Goal: Check status: Check status

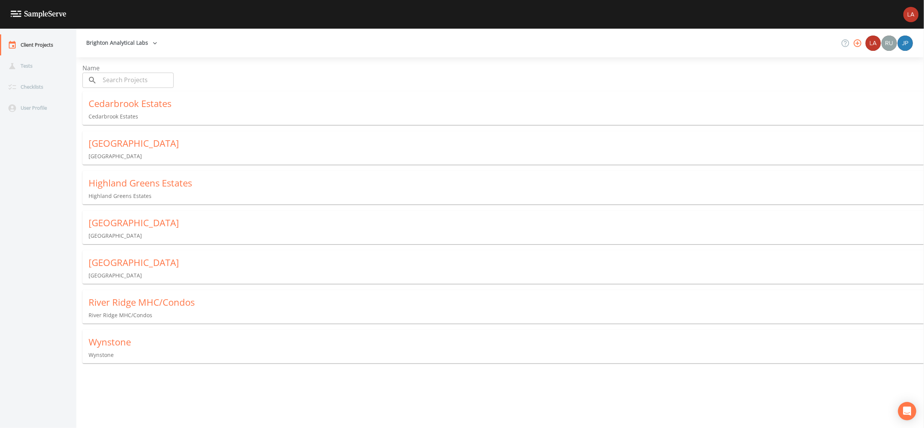
click at [124, 339] on div "Wynstone" at bounding box center [507, 342] width 836 height 12
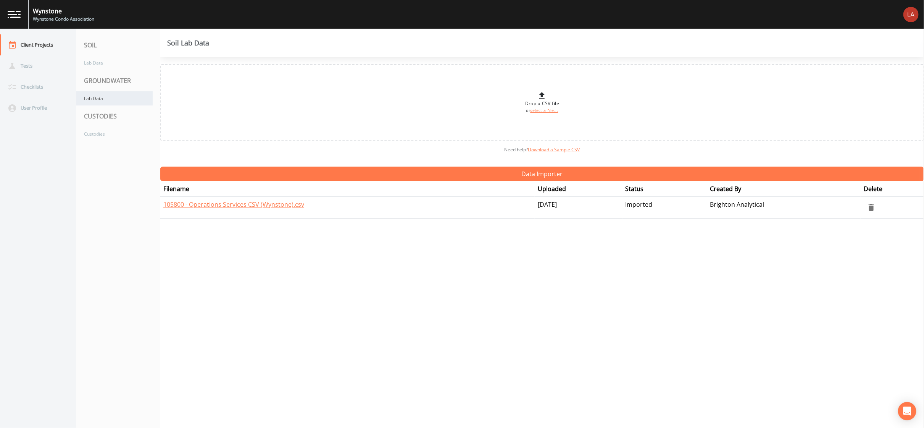
click at [121, 94] on div "Lab Data" at bounding box center [114, 98] width 76 height 14
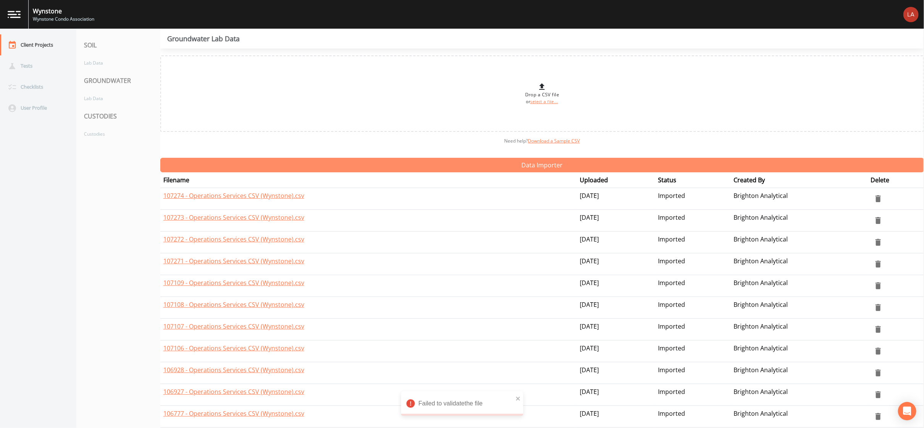
click at [516, 165] on button "Data Importer" at bounding box center [542, 165] width 764 height 15
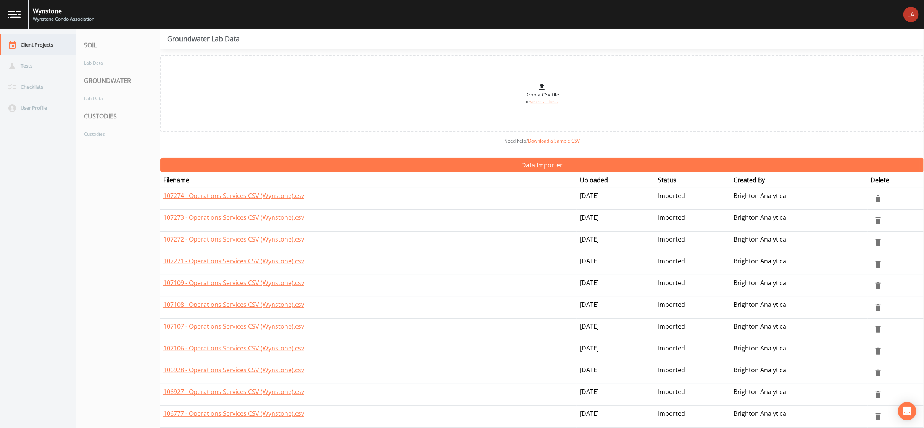
click at [40, 47] on div "Client Projects" at bounding box center [34, 44] width 69 height 21
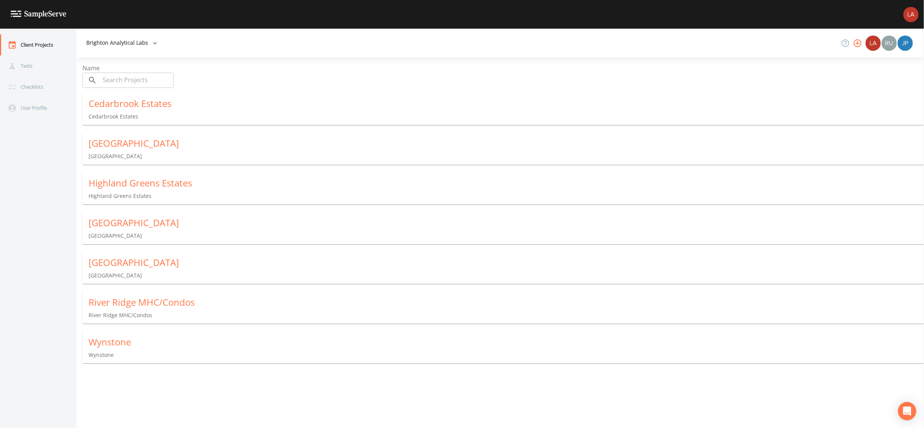
click at [117, 143] on div "[GEOGRAPHIC_DATA]" at bounding box center [507, 143] width 836 height 12
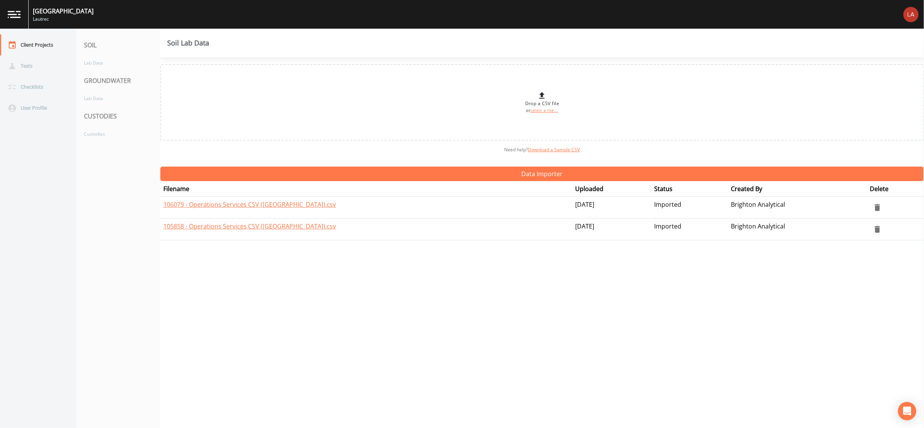
click at [112, 90] on div "GROUNDWATER" at bounding box center [118, 80] width 84 height 21
click at [113, 95] on div "Lab Data" at bounding box center [114, 98] width 76 height 14
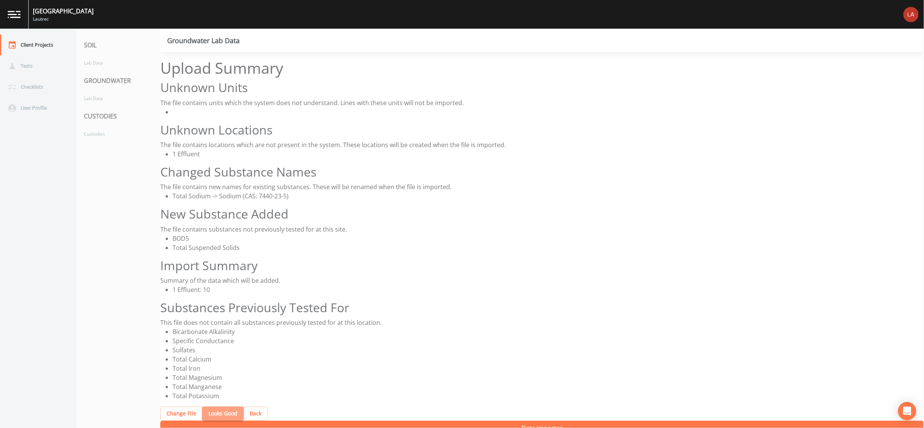
click at [218, 406] on button "Looks Good" at bounding box center [222, 413] width 41 height 14
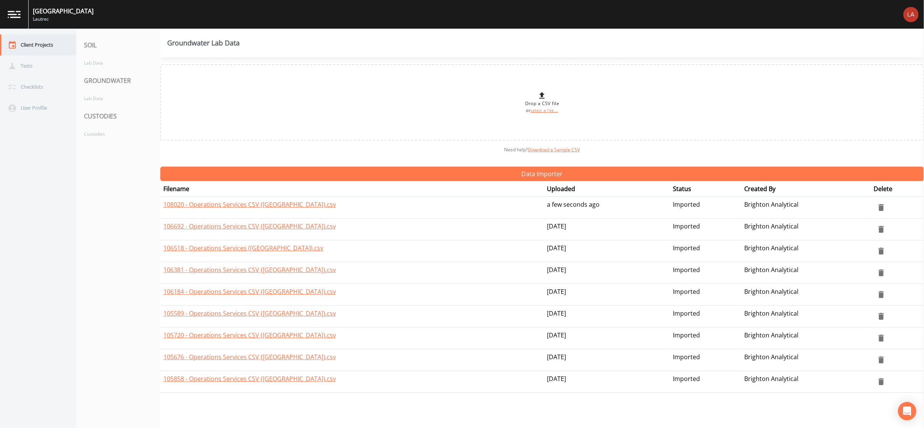
click at [32, 51] on div "Client Projects" at bounding box center [34, 44] width 69 height 21
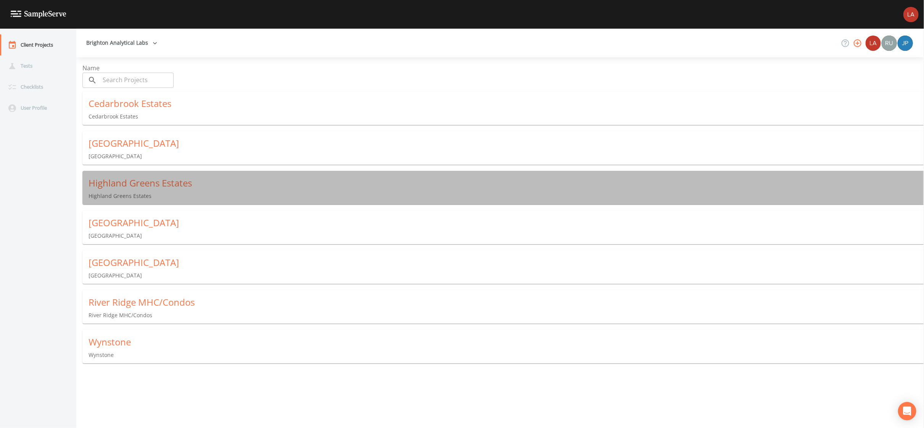
click at [128, 178] on div "Highland Greens Estates" at bounding box center [507, 183] width 836 height 12
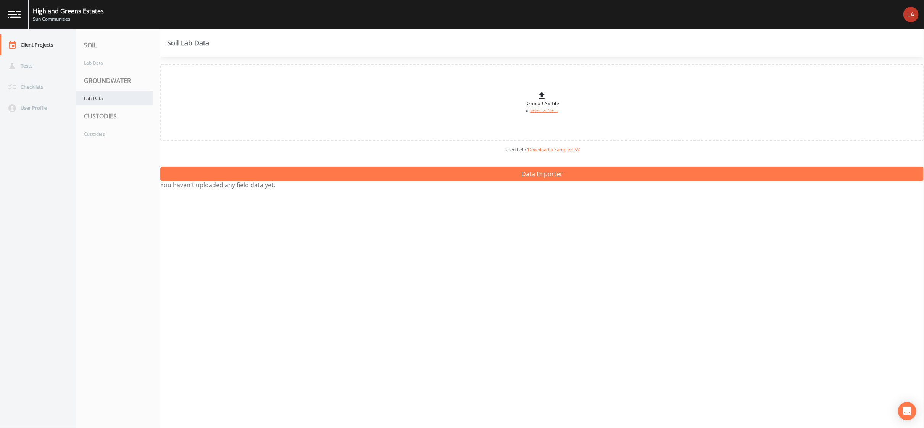
click at [129, 103] on div "Lab Data" at bounding box center [114, 98] width 76 height 14
click at [95, 95] on div "Lab Data" at bounding box center [114, 98] width 76 height 14
click at [123, 96] on div "Lab Data" at bounding box center [114, 98] width 76 height 14
click at [110, 63] on div "Lab Data" at bounding box center [114, 63] width 76 height 14
click at [103, 100] on div "Lab Data" at bounding box center [114, 98] width 76 height 14
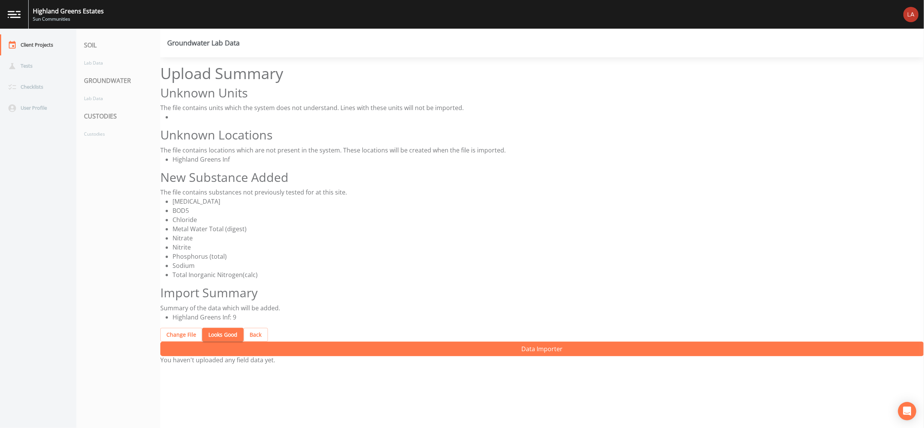
click at [209, 328] on button "Looks Good" at bounding box center [222, 335] width 41 height 14
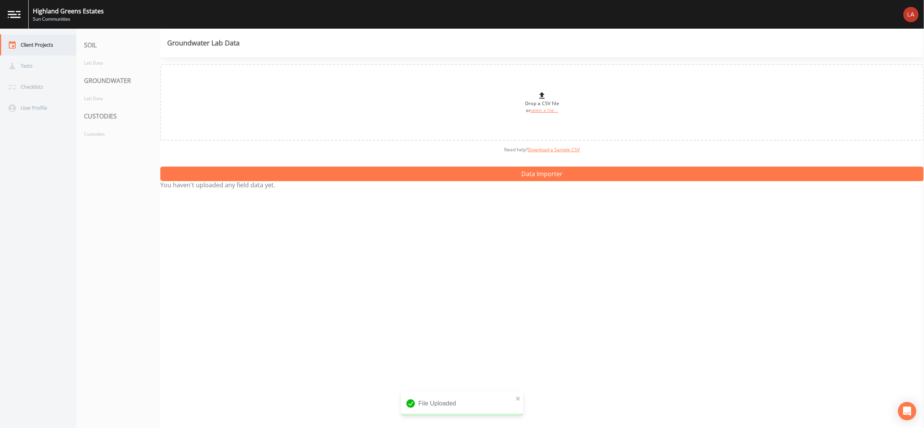
click at [36, 43] on div "Client Projects" at bounding box center [34, 44] width 69 height 21
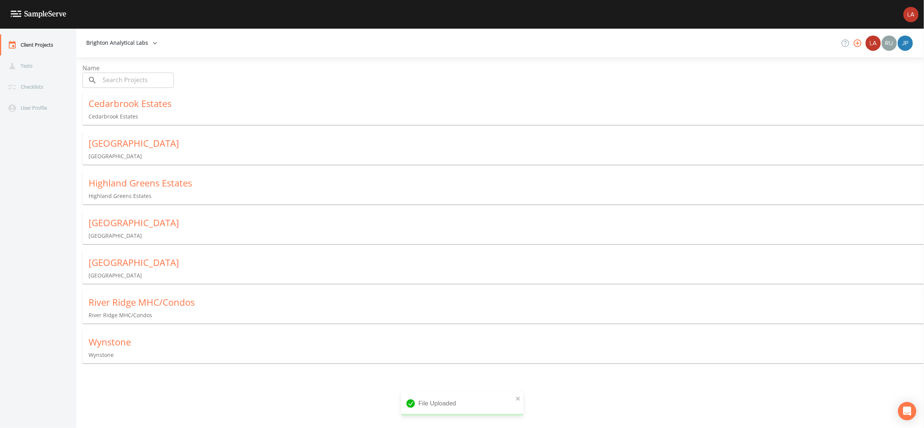
click at [115, 152] on p "[GEOGRAPHIC_DATA]" at bounding box center [507, 156] width 836 height 8
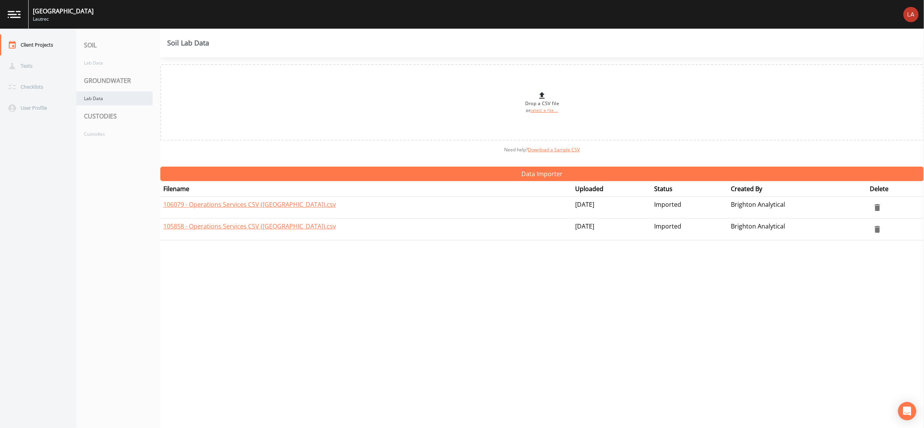
click at [94, 98] on div "Lab Data" at bounding box center [114, 98] width 76 height 14
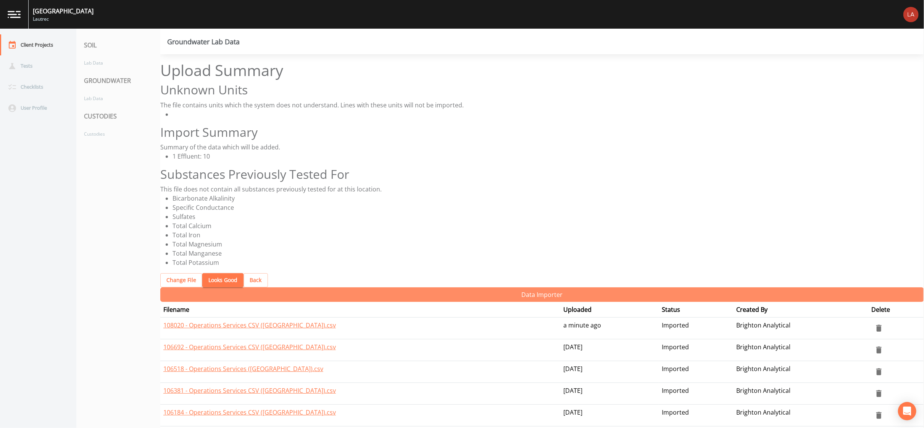
click at [212, 287] on button "Data Importer" at bounding box center [542, 294] width 764 height 15
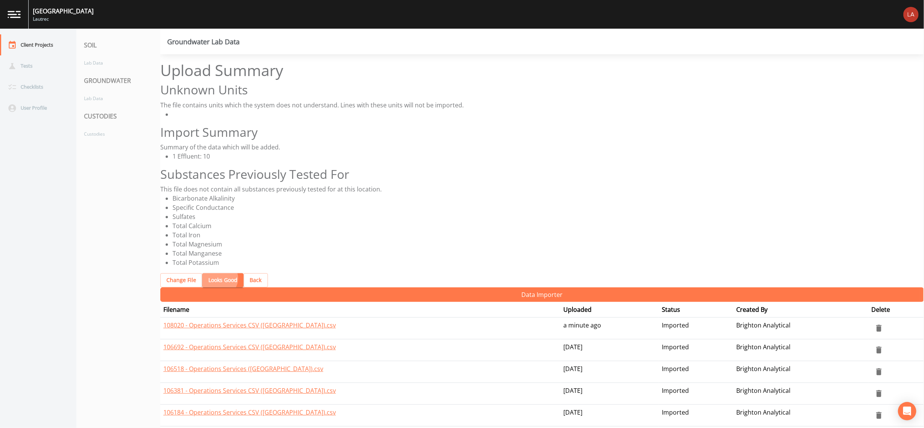
click at [212, 273] on button "Looks Good" at bounding box center [222, 280] width 41 height 14
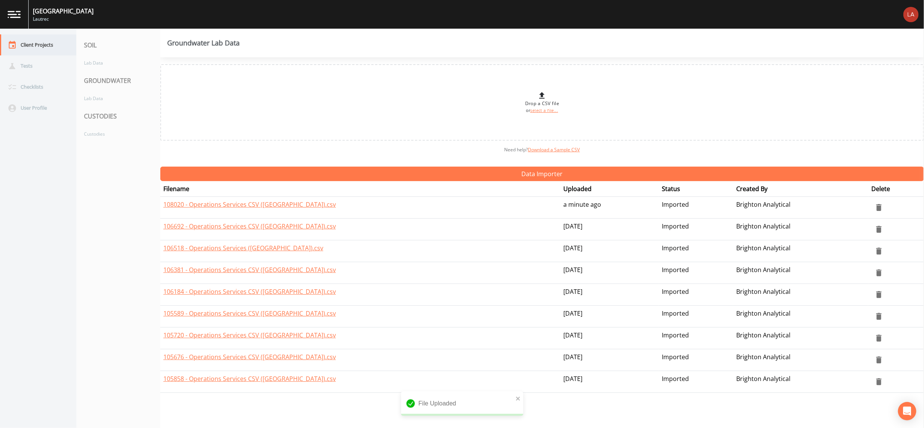
click at [44, 37] on div "Client Projects" at bounding box center [34, 44] width 69 height 21
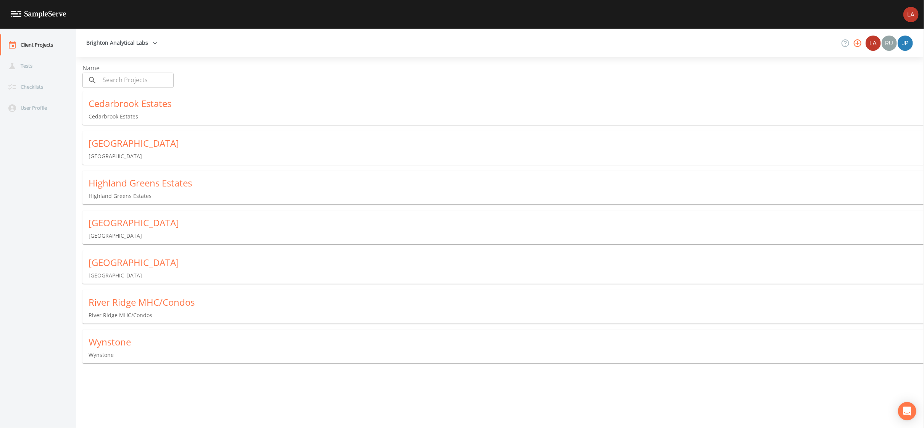
click at [117, 97] on div "Cedarbrook Estates" at bounding box center [507, 103] width 836 height 12
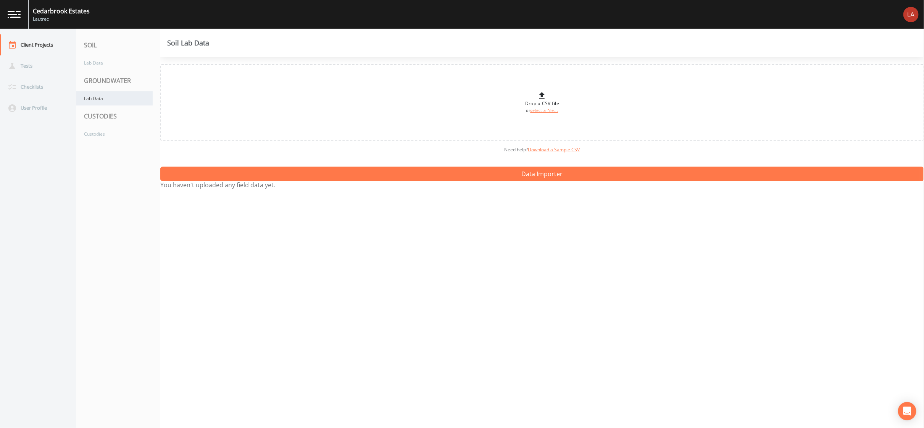
click at [95, 104] on div "Lab Data" at bounding box center [114, 98] width 76 height 14
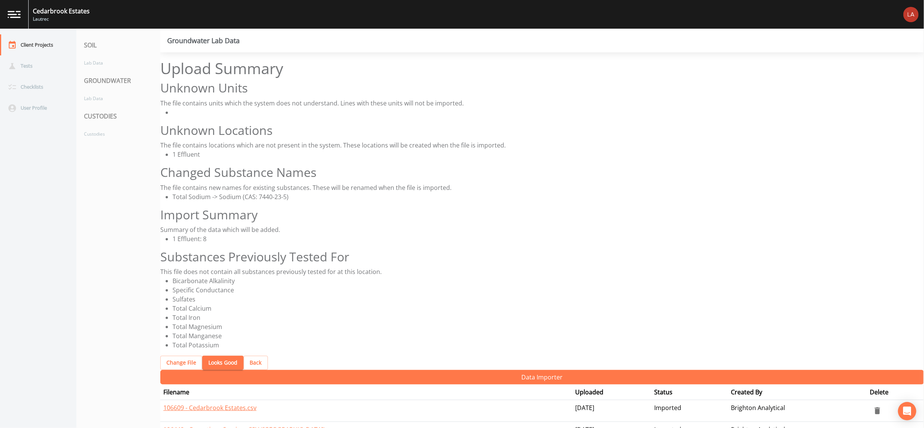
click at [216, 355] on button "Looks Good" at bounding box center [222, 362] width 41 height 14
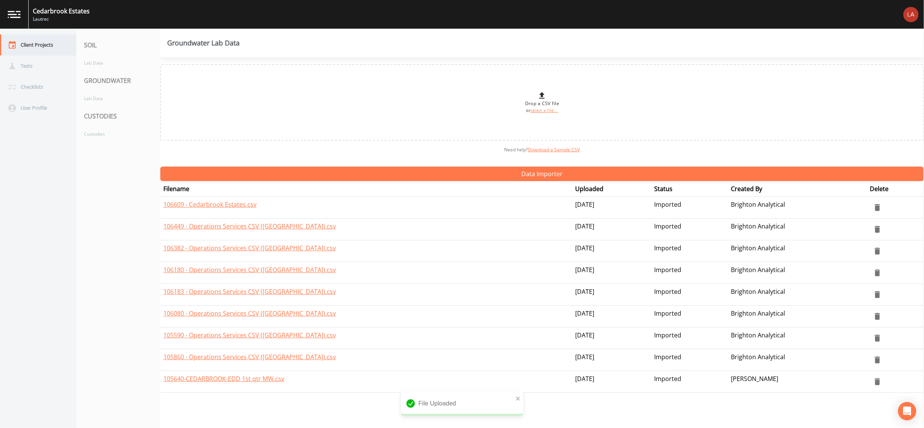
click at [48, 44] on div "Client Projects" at bounding box center [34, 44] width 69 height 21
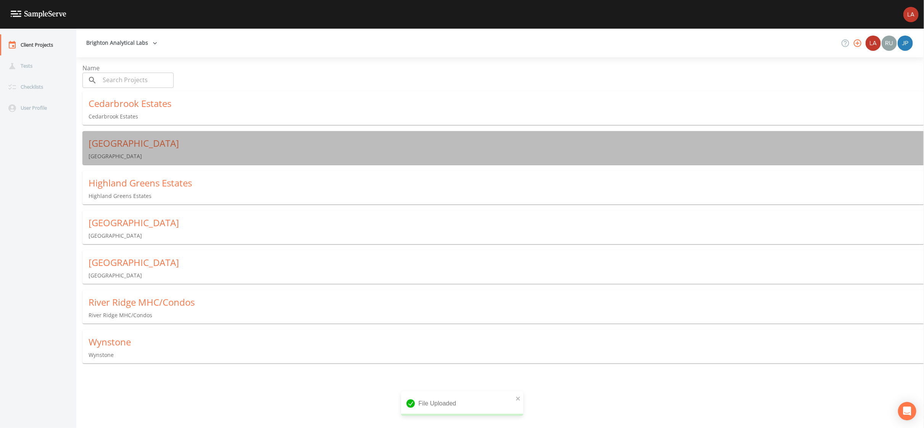
click at [122, 137] on div "Clarkston Lakes" at bounding box center [507, 143] width 836 height 12
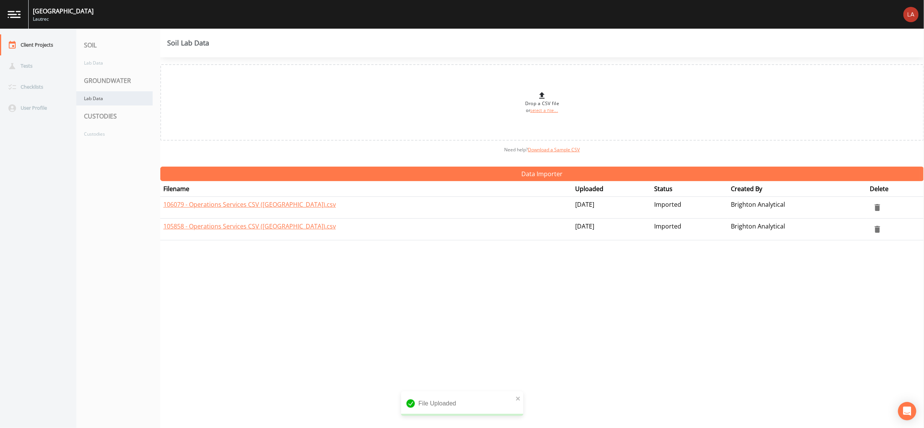
click at [108, 98] on div "Lab Data" at bounding box center [114, 98] width 76 height 14
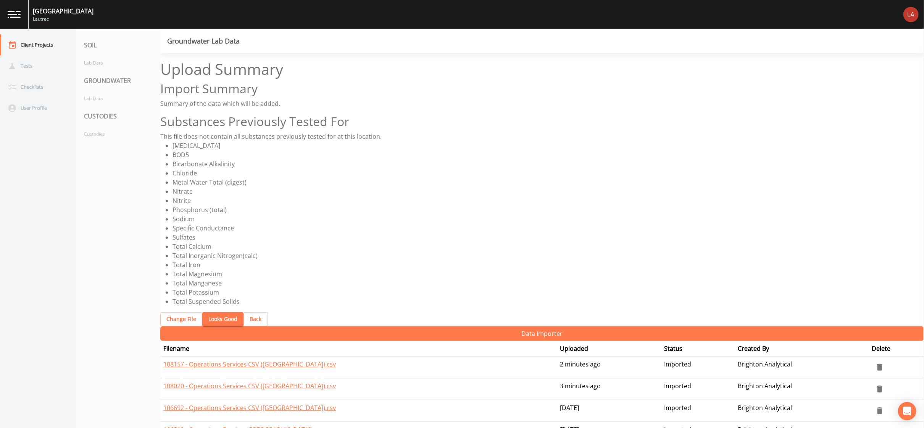
click at [213, 312] on button "Looks Good" at bounding box center [222, 319] width 41 height 14
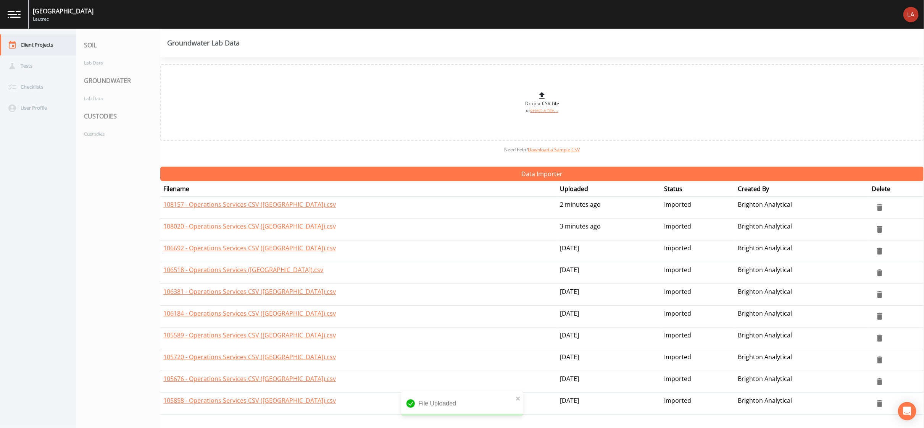
click at [24, 40] on div "Client Projects" at bounding box center [34, 44] width 69 height 21
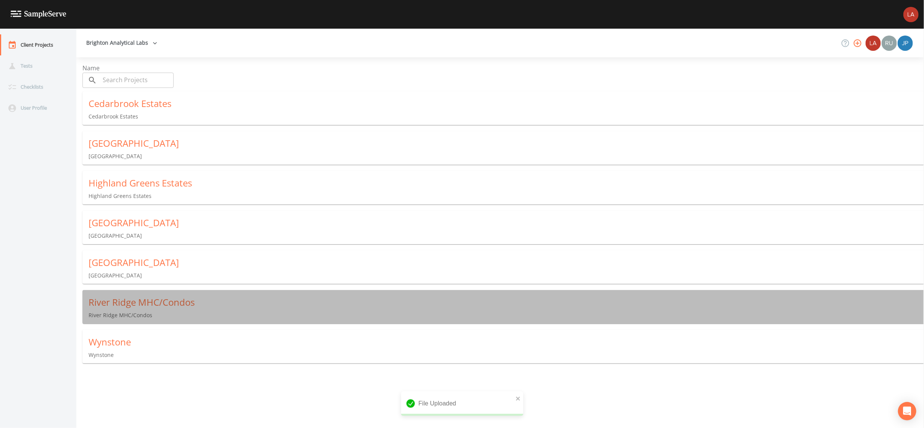
click at [107, 298] on div "River Ridge MHC/Condos" at bounding box center [507, 302] width 836 height 12
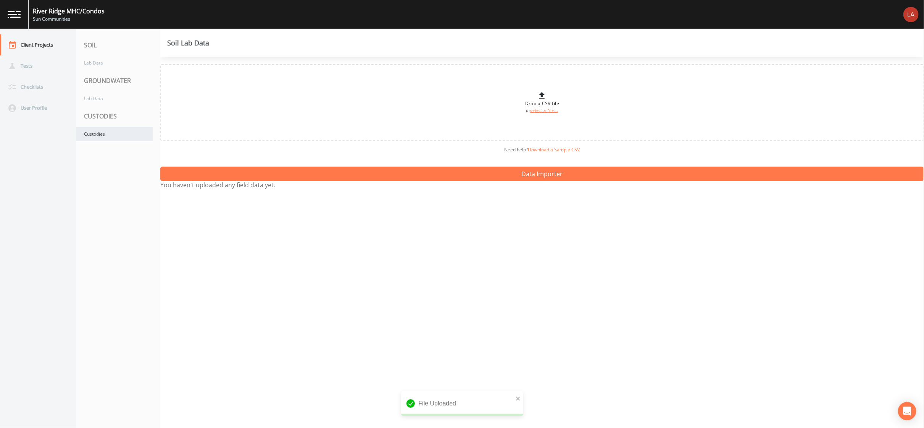
click at [119, 134] on div "Custodies" at bounding box center [114, 134] width 76 height 14
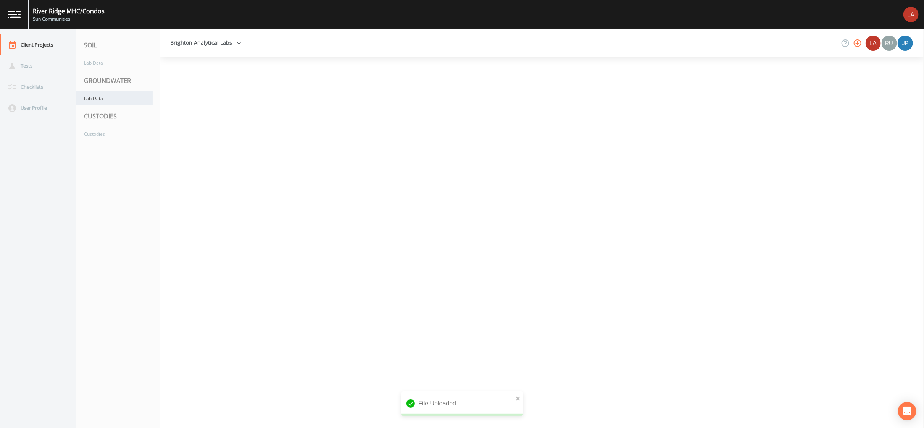
click at [111, 93] on div "Lab Data" at bounding box center [114, 98] width 76 height 14
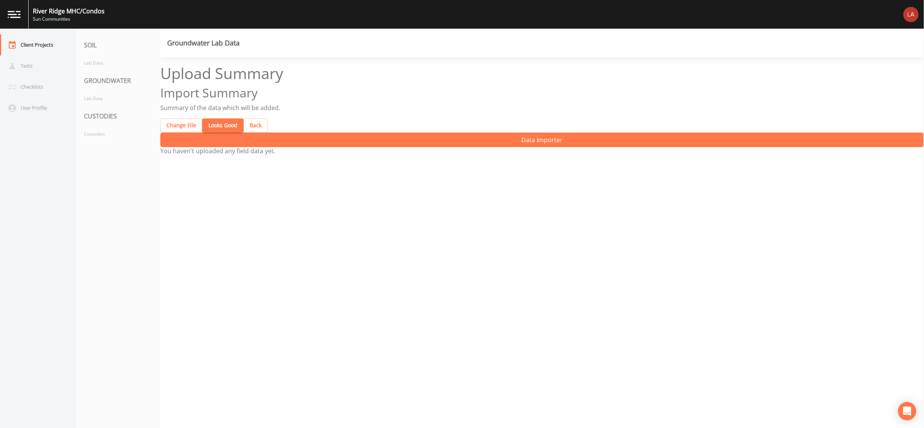
click at [210, 118] on button "Looks Good" at bounding box center [222, 125] width 41 height 14
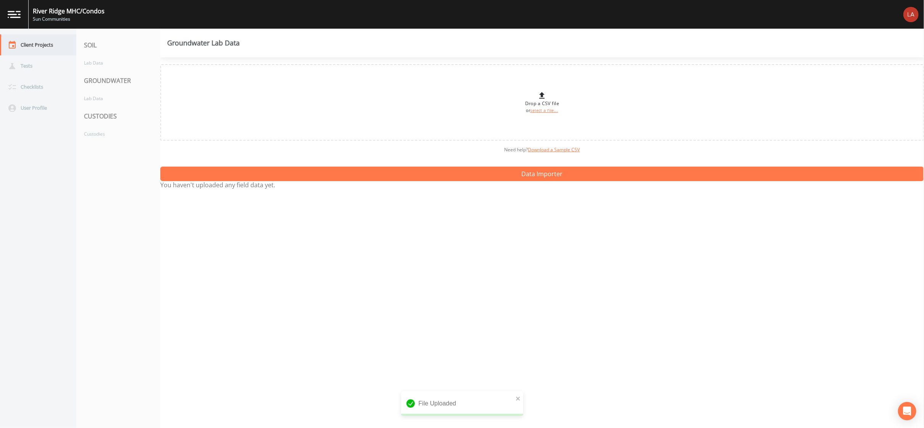
click at [48, 41] on div "Client Projects" at bounding box center [34, 44] width 69 height 21
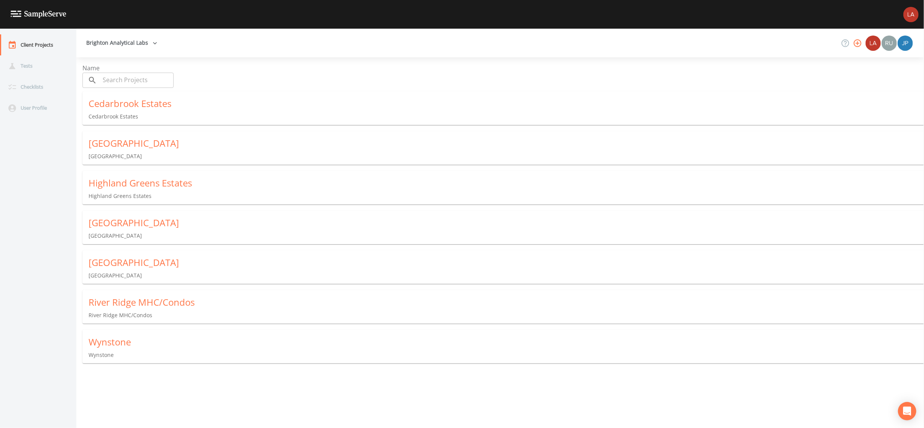
click at [134, 181] on div "Highland Greens Estates" at bounding box center [507, 183] width 836 height 12
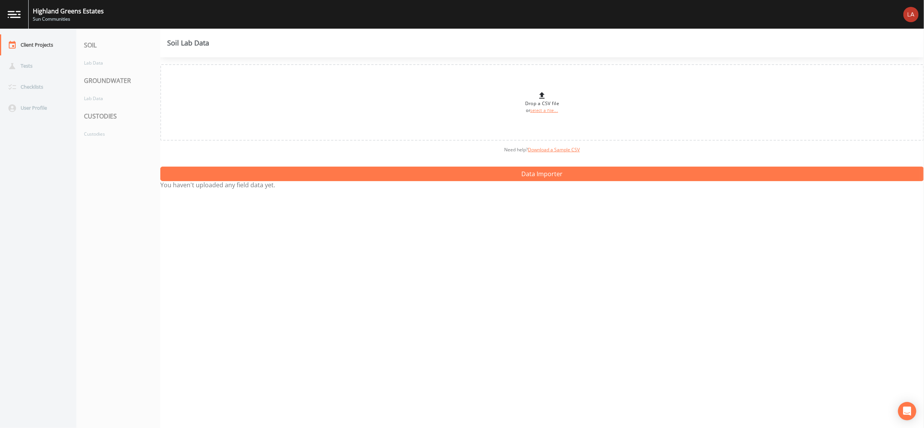
click at [79, 142] on nav "SOIL Lab Data GROUNDWATER Lab Data CUSTODIES Custodies" at bounding box center [118, 228] width 84 height 399
click at [88, 127] on div "Custodies" at bounding box center [114, 134] width 76 height 14
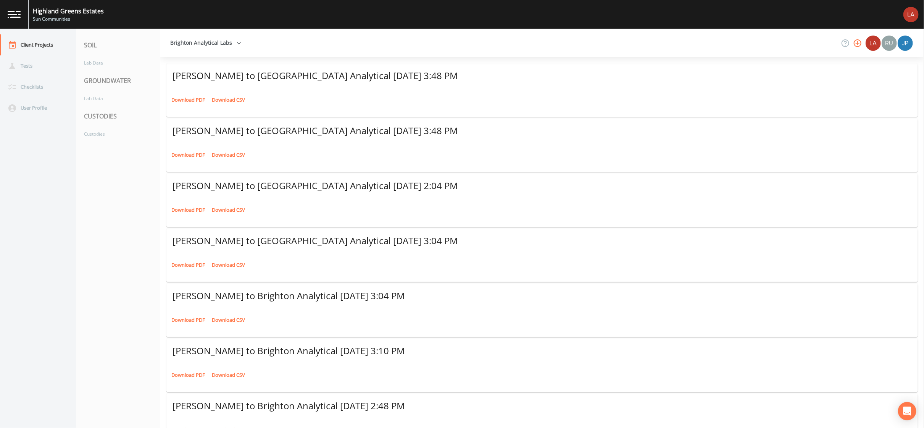
click at [176, 94] on link "Download PDF" at bounding box center [188, 100] width 37 height 12
click at [189, 150] on link "Download PDF" at bounding box center [188, 155] width 37 height 12
click at [39, 39] on div "Client Projects" at bounding box center [34, 44] width 69 height 21
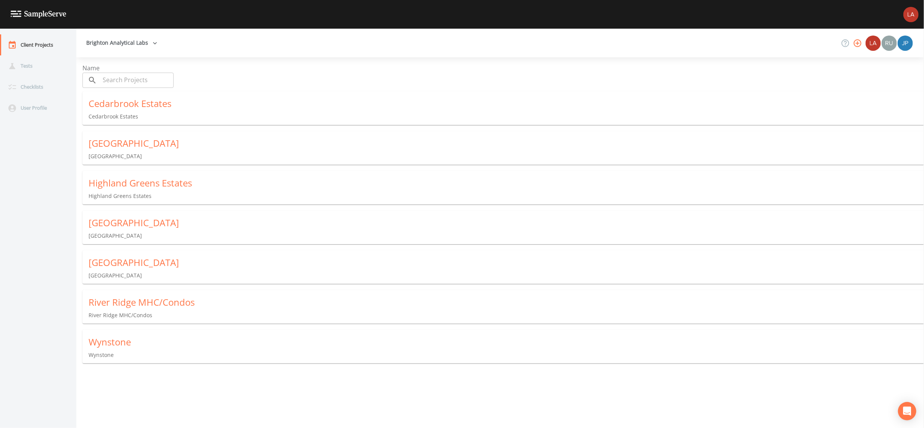
click at [120, 139] on div "Clarkston Lakes" at bounding box center [507, 143] width 836 height 12
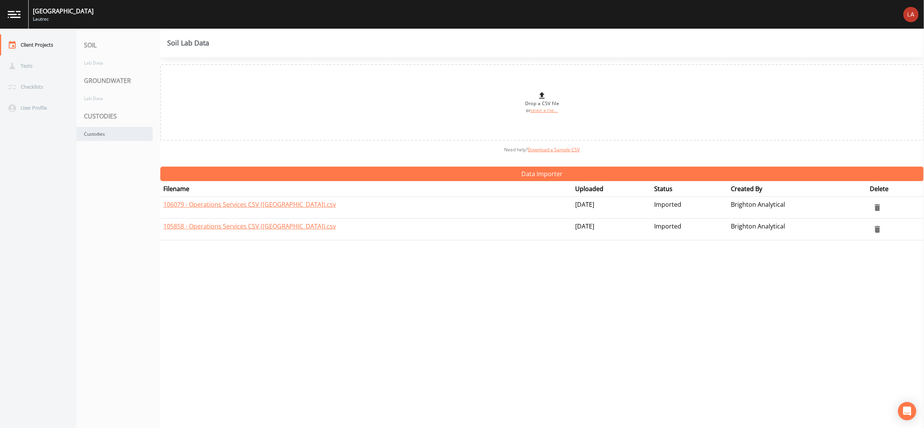
click at [116, 136] on div "Custodies" at bounding box center [114, 134] width 76 height 14
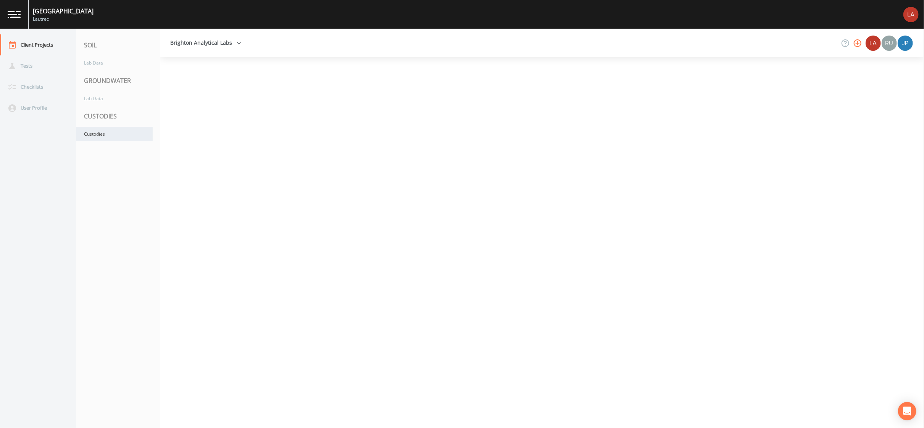
click at [96, 132] on div "Custodies" at bounding box center [114, 134] width 76 height 14
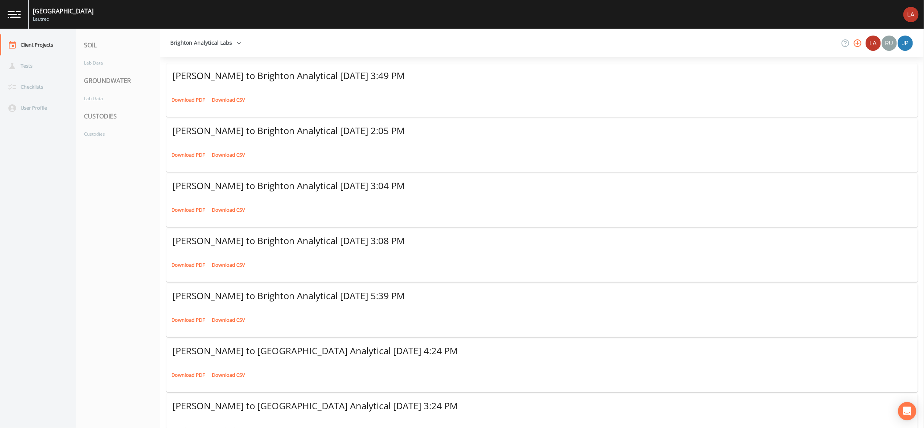
click at [173, 94] on link "Download PDF" at bounding box center [188, 100] width 37 height 12
click at [41, 43] on div "Client Projects" at bounding box center [34, 44] width 69 height 21
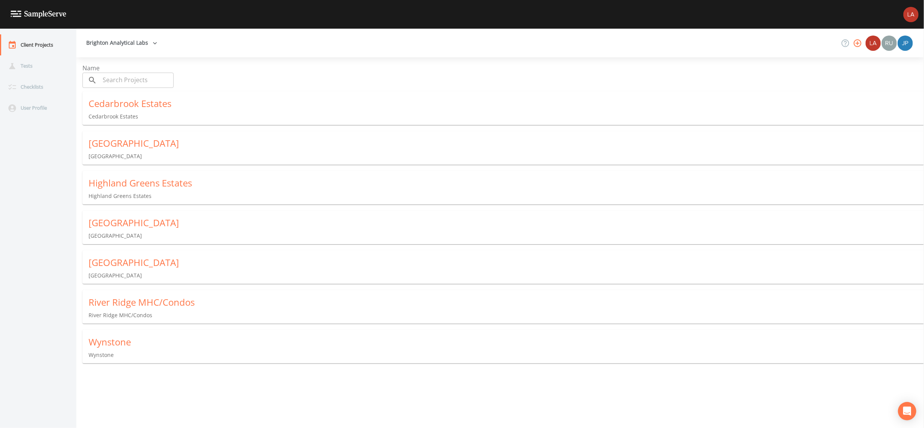
click at [118, 292] on div "River Ridge MHC/Condos River Ridge MHC/Condos" at bounding box center [506, 307] width 848 height 35
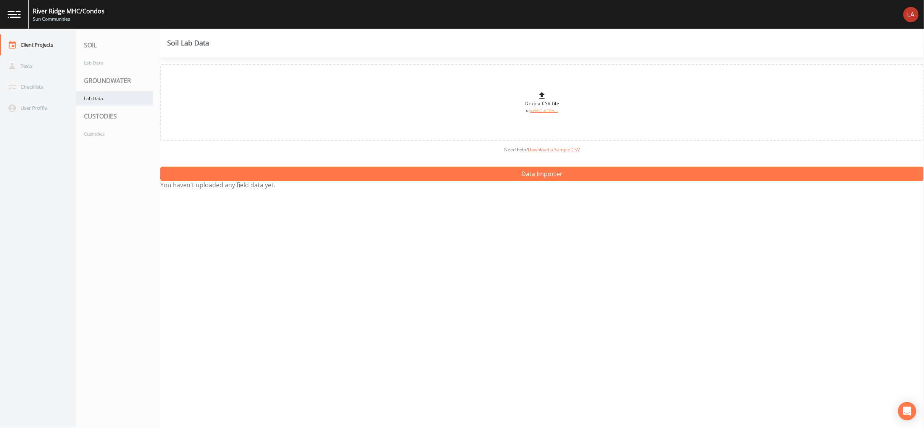
click at [115, 101] on div "Lab Data" at bounding box center [114, 98] width 76 height 14
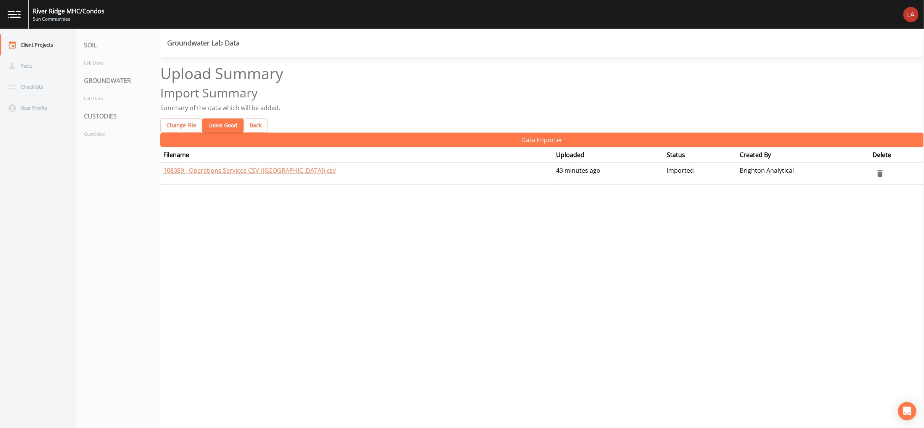
click at [212, 101] on div "Upload Summary Import Summary Summary of the data which will be added. Change F…" at bounding box center [542, 98] width 764 height 68
click at [216, 118] on button "Looks Good" at bounding box center [222, 125] width 41 height 14
click at [209, 118] on button "Looks Good" at bounding box center [222, 125] width 41 height 14
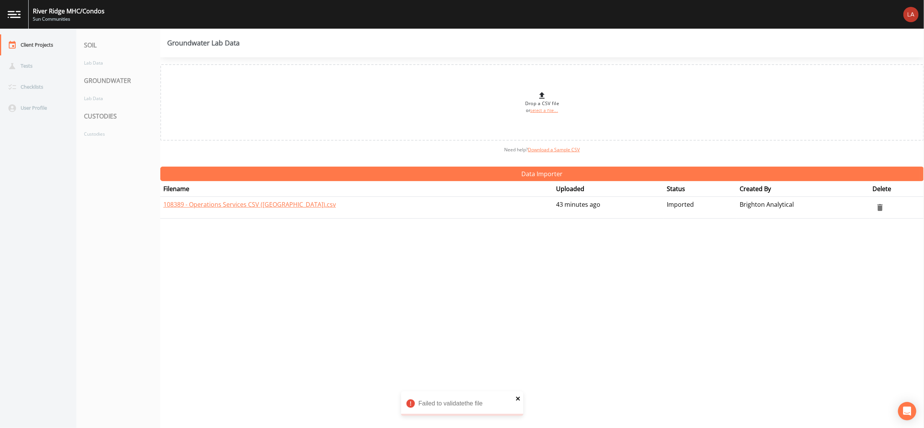
click at [518, 397] on icon "close" at bounding box center [518, 398] width 5 height 6
click at [106, 102] on div "Lab Data" at bounding box center [114, 98] width 76 height 14
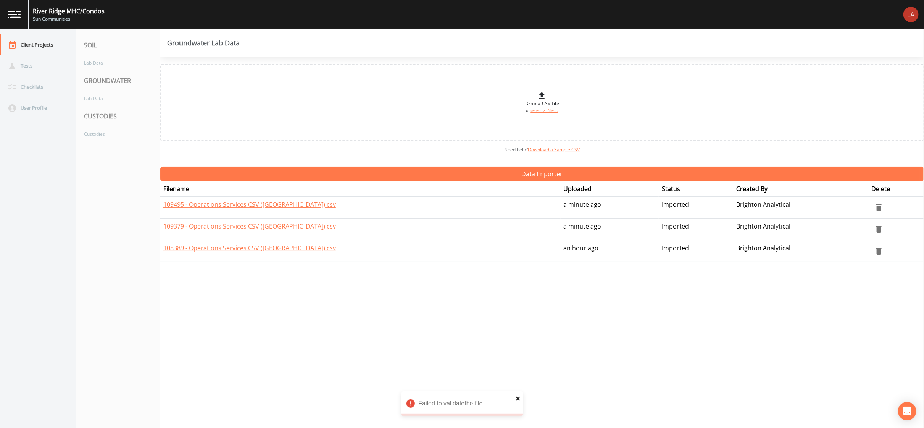
click at [518, 399] on icon "close" at bounding box center [518, 398] width 4 height 4
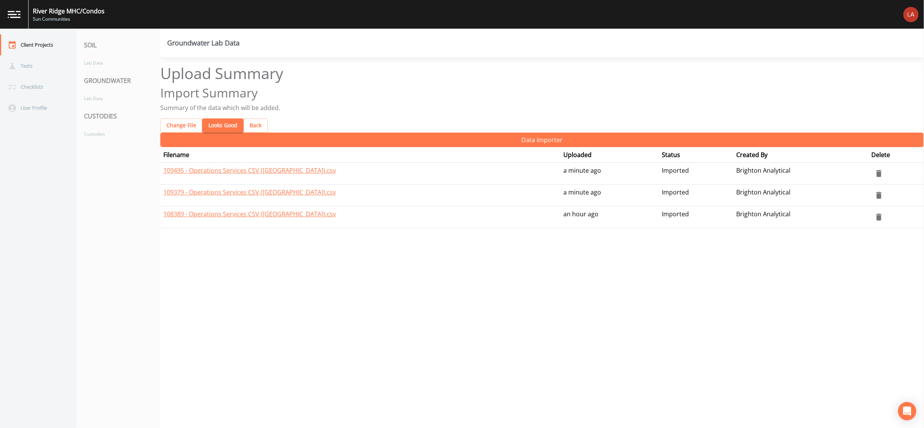
click at [213, 118] on button "Looks Good" at bounding box center [222, 125] width 41 height 14
click at [209, 118] on button "Looks Good" at bounding box center [222, 125] width 41 height 14
click at [215, 118] on button "Looks Good" at bounding box center [222, 125] width 41 height 14
click at [219, 118] on button "Looks Good" at bounding box center [222, 125] width 41 height 14
click at [208, 118] on button "Looks Good" at bounding box center [222, 125] width 41 height 14
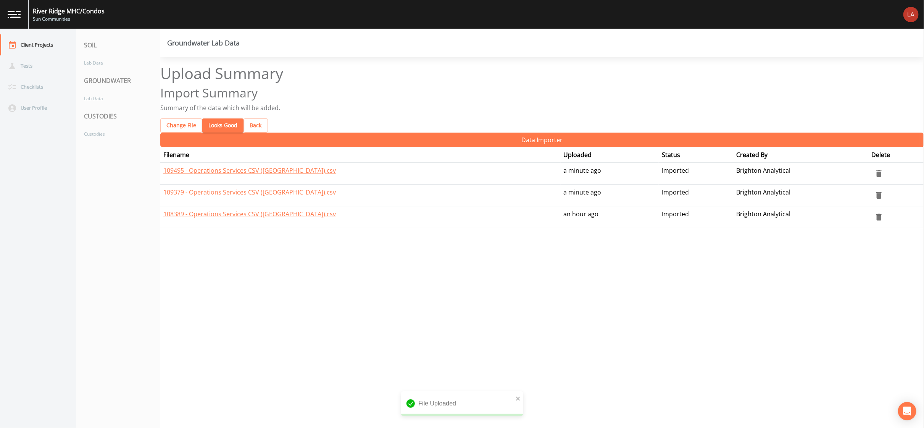
click at [215, 118] on button "Looks Good" at bounding box center [222, 125] width 41 height 14
click at [219, 118] on button "Looks Good" at bounding box center [222, 125] width 41 height 14
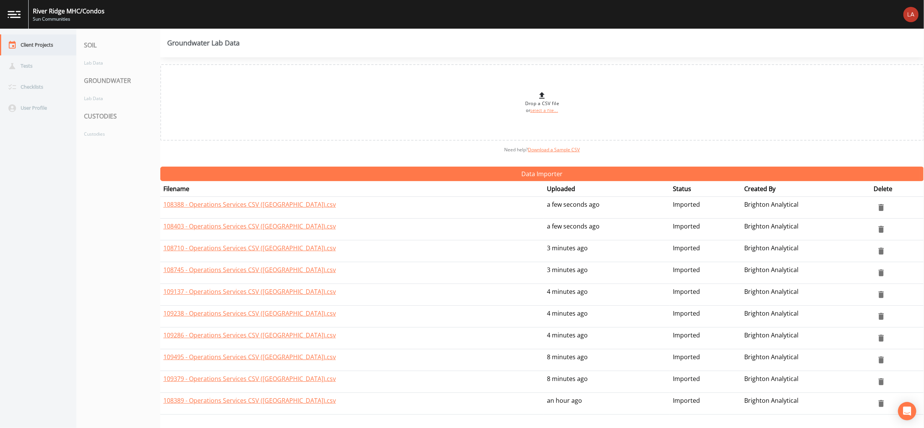
click at [50, 49] on div "Client Projects" at bounding box center [34, 44] width 69 height 21
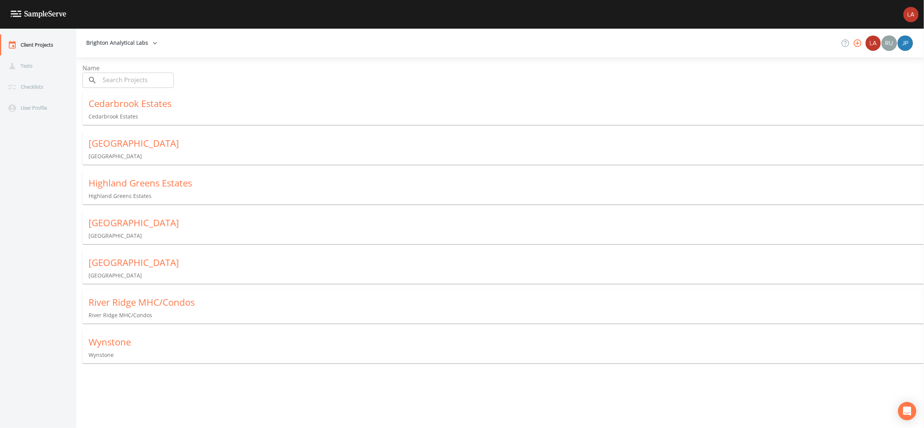
click at [136, 256] on div "[GEOGRAPHIC_DATA]" at bounding box center [507, 262] width 836 height 12
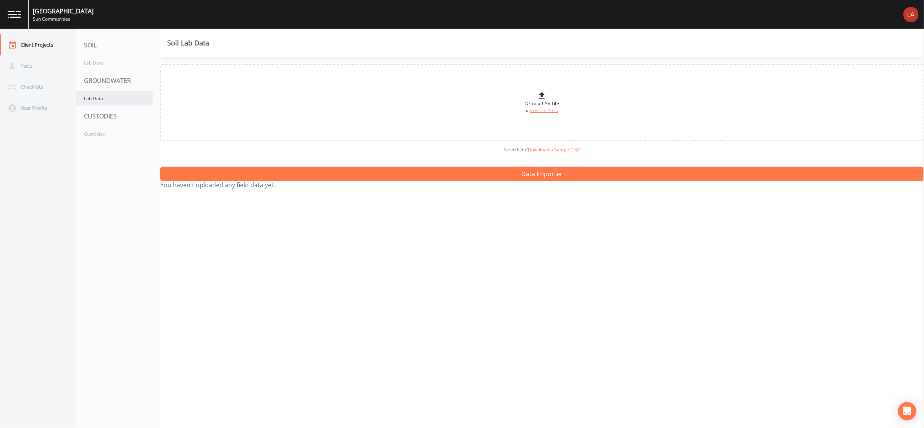
click at [104, 103] on div "Lab Data" at bounding box center [114, 98] width 76 height 14
click at [105, 102] on div "Lab Data" at bounding box center [114, 98] width 76 height 14
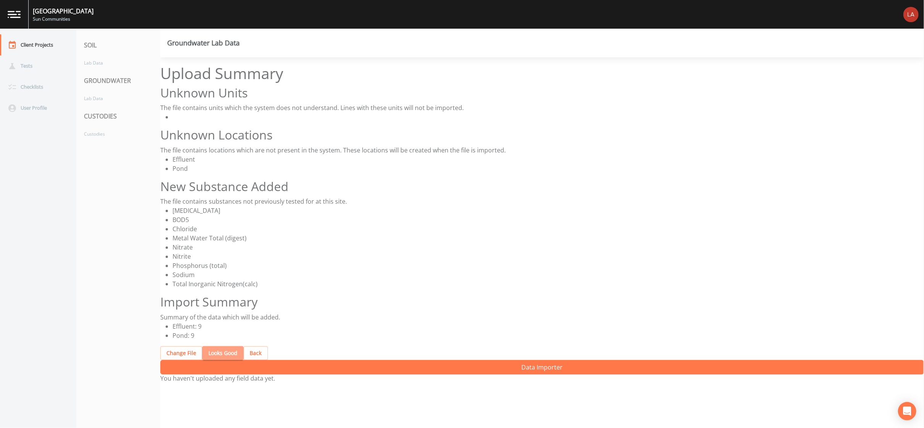
click at [218, 346] on button "Looks Good" at bounding box center [222, 353] width 41 height 14
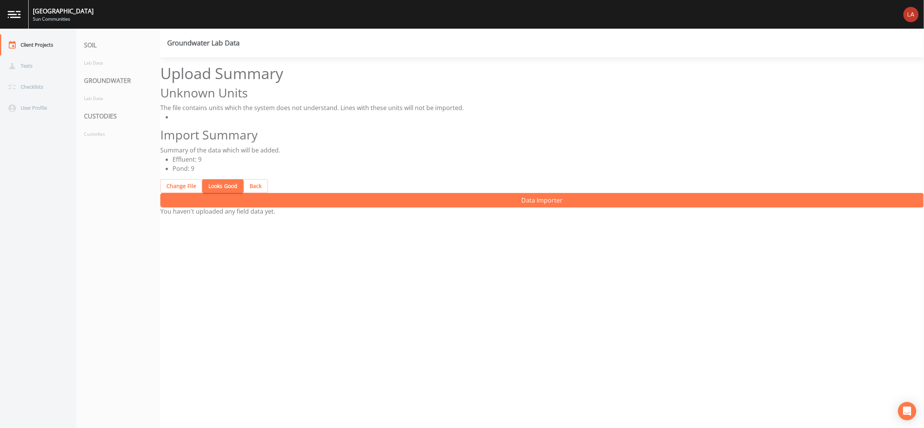
click at [213, 179] on button "Looks Good" at bounding box center [222, 186] width 41 height 14
click at [209, 179] on button "Looks Good" at bounding box center [222, 186] width 41 height 14
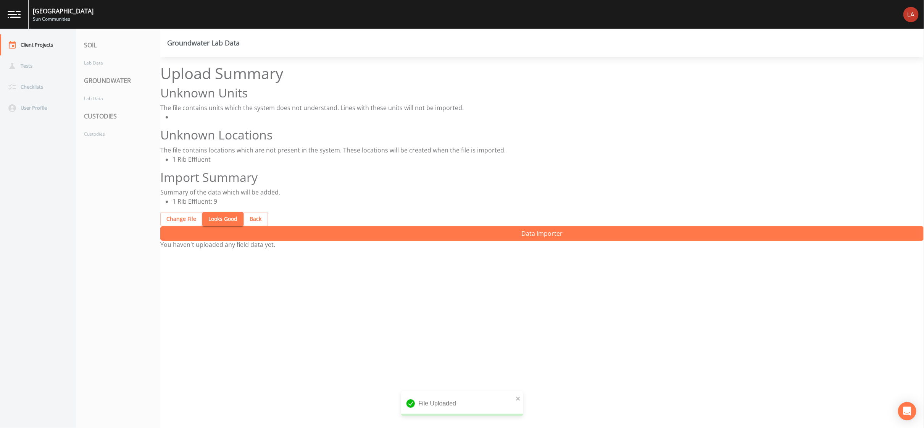
click at [205, 212] on button "Looks Good" at bounding box center [222, 219] width 41 height 14
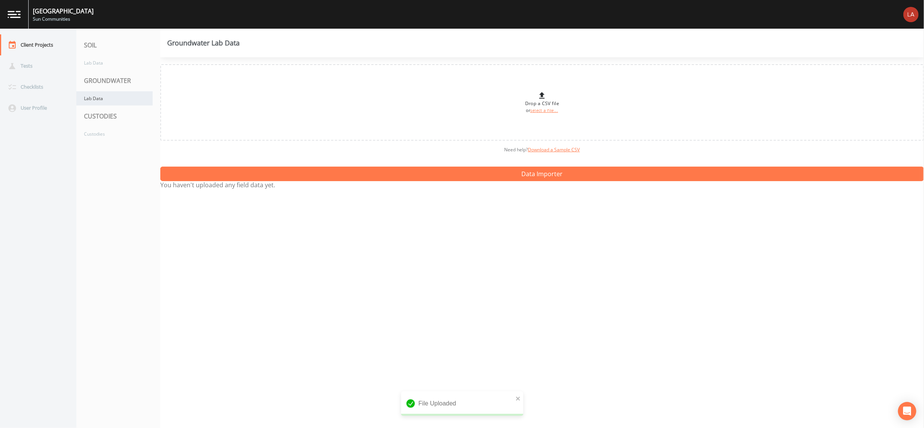
click at [89, 94] on div "Lab Data" at bounding box center [114, 98] width 76 height 14
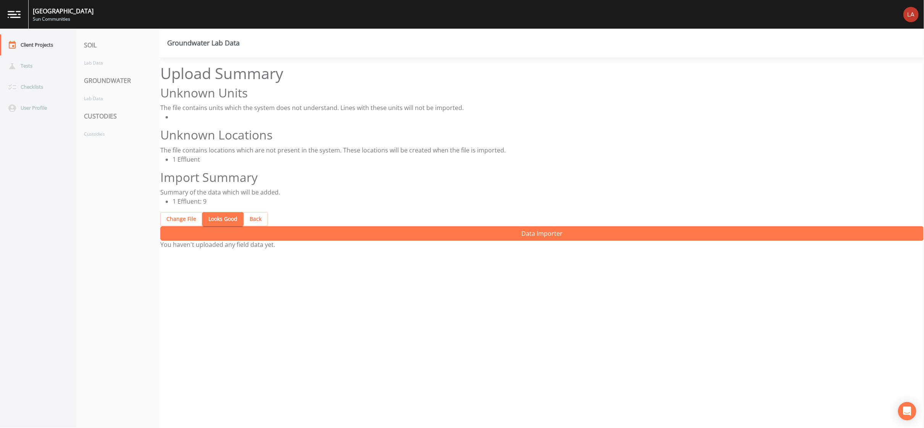
click at [216, 212] on button "Looks Good" at bounding box center [222, 219] width 41 height 14
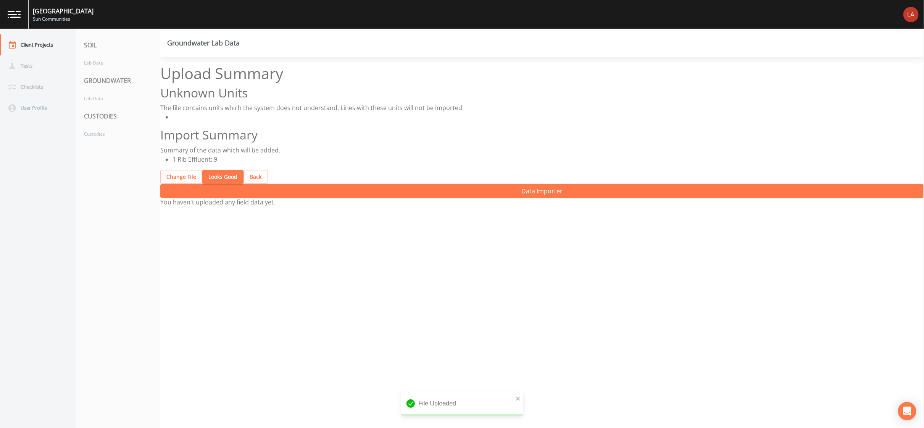
click at [216, 170] on button "Looks Good" at bounding box center [222, 177] width 41 height 14
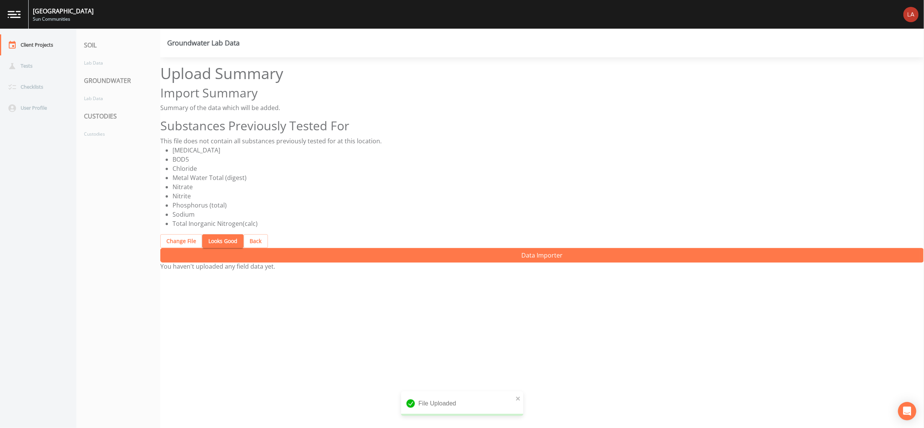
click at [216, 234] on button "Looks Good" at bounding box center [222, 241] width 41 height 14
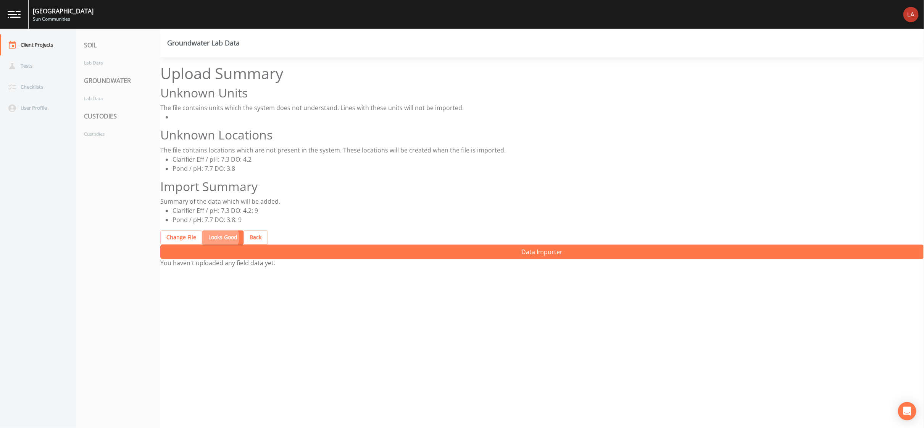
click at [212, 230] on button "Looks Good" at bounding box center [222, 237] width 41 height 14
click at [208, 230] on button "Looks Good" at bounding box center [222, 237] width 41 height 14
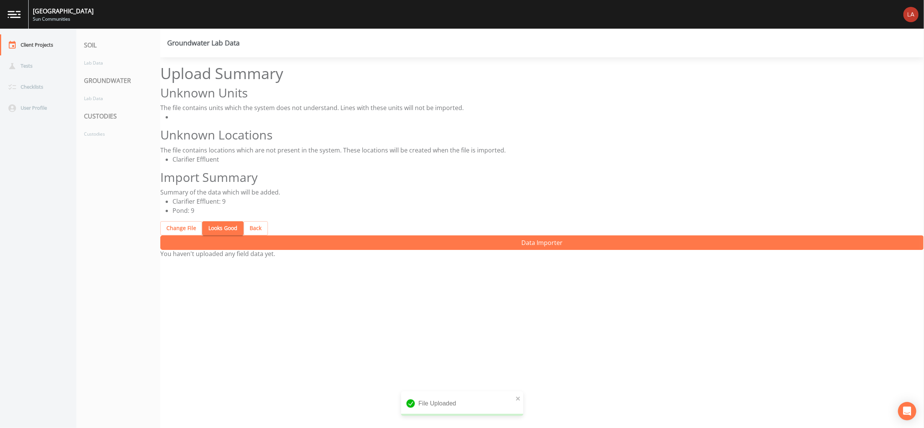
click at [206, 221] on button "Looks Good" at bounding box center [222, 228] width 41 height 14
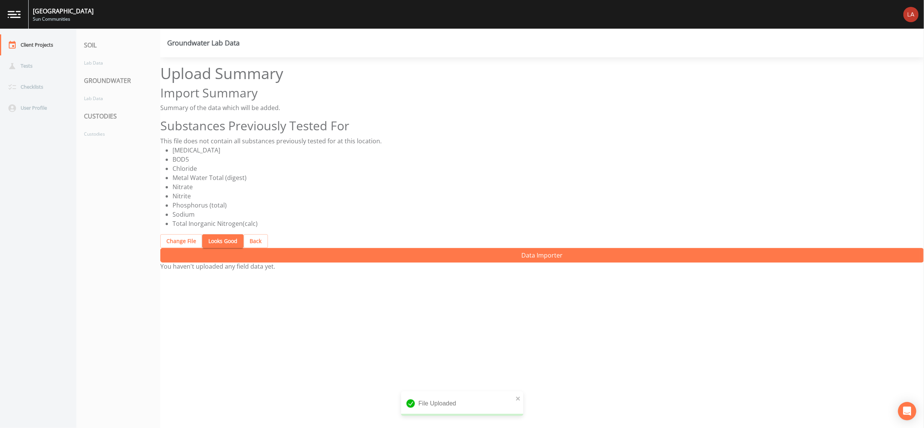
click at [213, 190] on div "Upload Summary Import Summary Summary of the data which will be added. Substanc…" at bounding box center [542, 156] width 764 height 184
click at [216, 234] on button "Looks Good" at bounding box center [222, 241] width 41 height 14
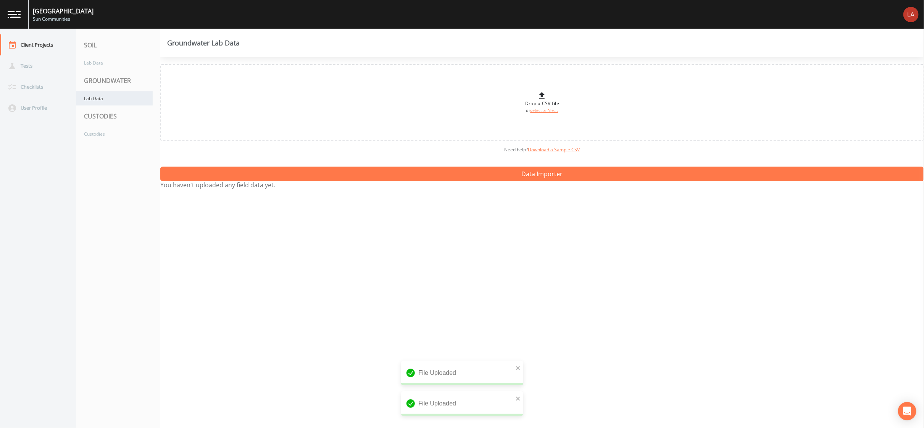
click at [115, 97] on div "Lab Data" at bounding box center [114, 98] width 76 height 14
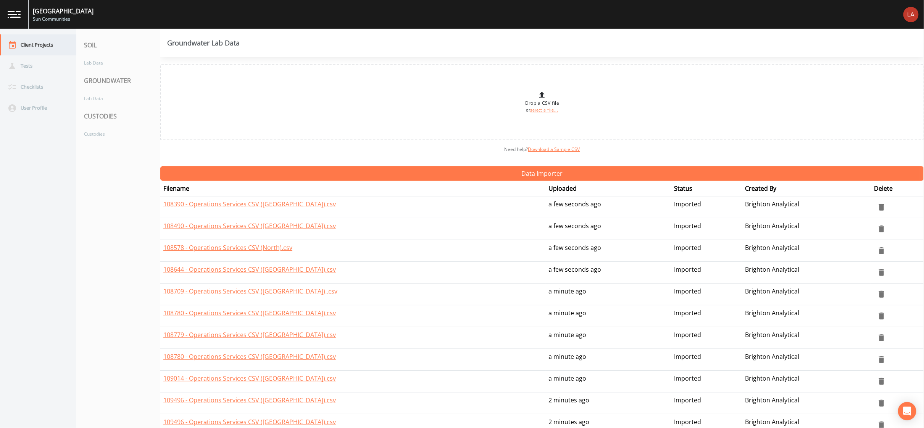
click at [54, 41] on div "Client Projects" at bounding box center [34, 44] width 69 height 21
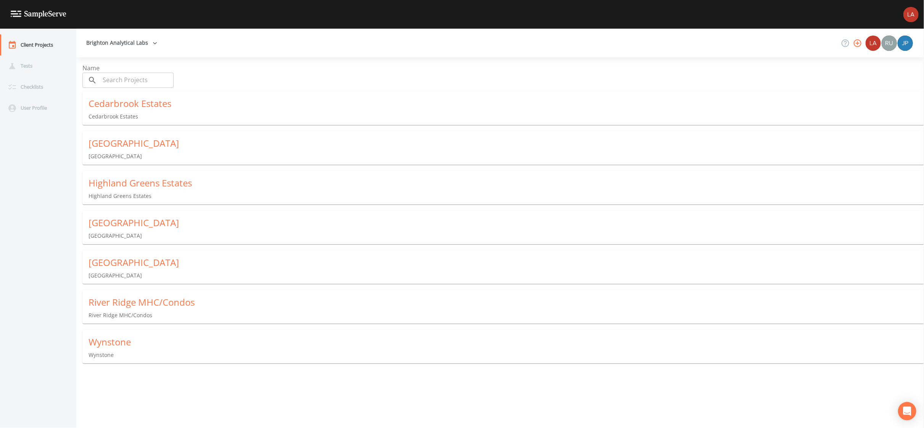
click at [124, 232] on p "Meadow Lake Estates" at bounding box center [507, 236] width 836 height 8
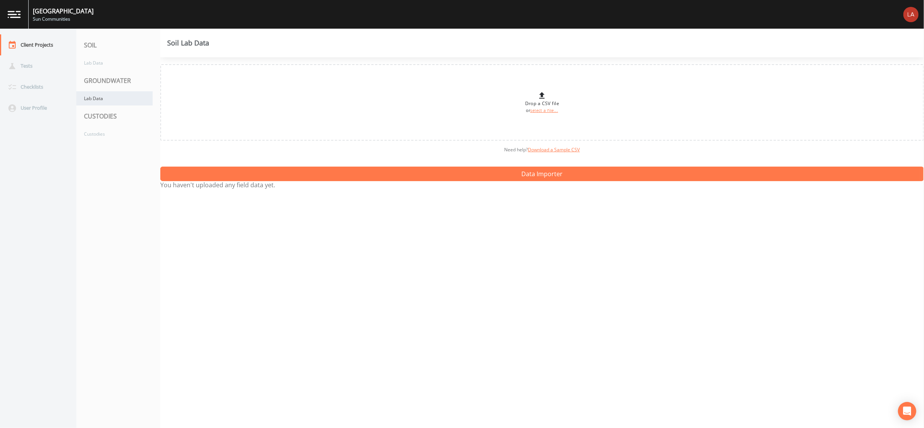
click at [105, 99] on div "Lab Data" at bounding box center [114, 98] width 76 height 14
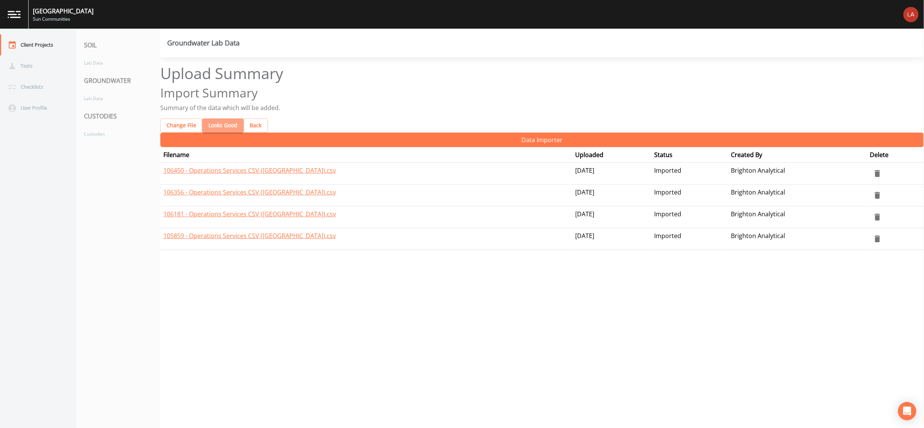
click at [216, 118] on button "Looks Good" at bounding box center [222, 125] width 41 height 14
click at [210, 118] on button "Looks Good" at bounding box center [222, 125] width 41 height 14
drag, startPoint x: 215, startPoint y: 110, endPoint x: 206, endPoint y: 110, distance: 8.8
click at [213, 118] on button "Looks Good" at bounding box center [222, 125] width 41 height 14
click at [211, 118] on button "Looks Good" at bounding box center [222, 125] width 41 height 14
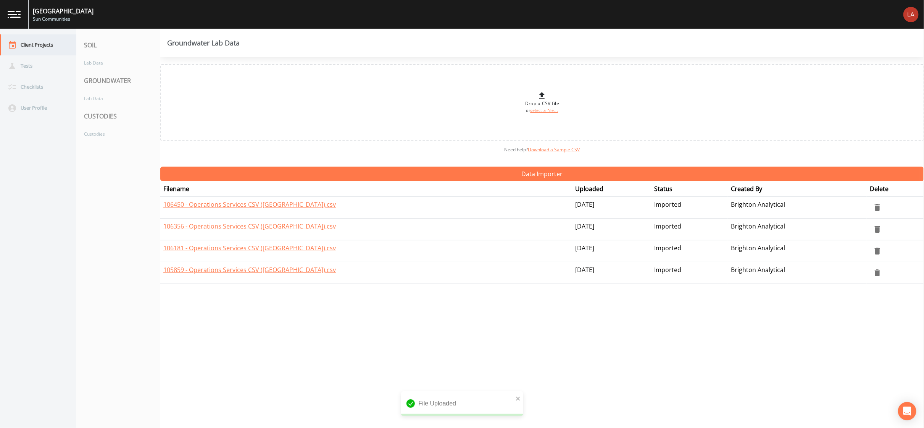
click at [55, 44] on div "Client Projects" at bounding box center [34, 44] width 69 height 21
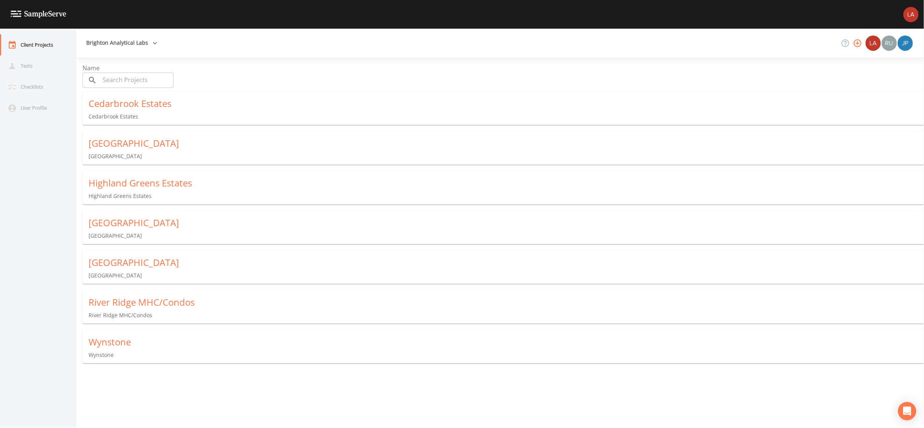
click at [122, 102] on div "Cedarbrook Estates" at bounding box center [507, 103] width 836 height 12
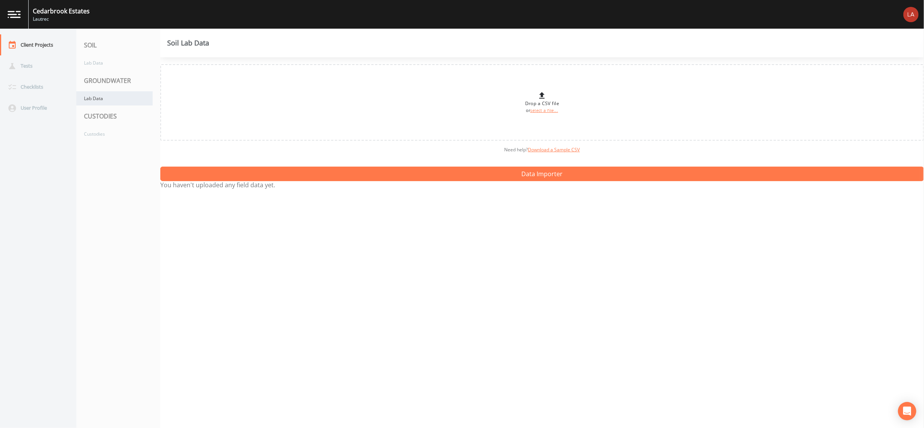
click at [107, 95] on div "Lab Data" at bounding box center [114, 98] width 76 height 14
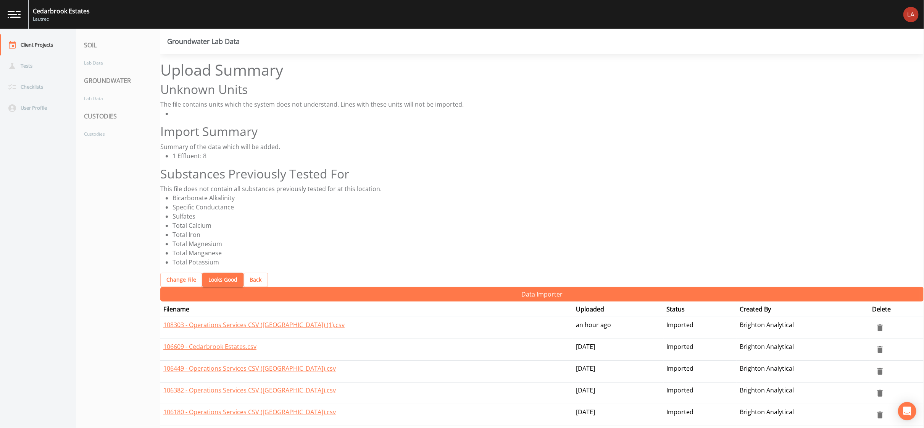
click at [223, 273] on button "Looks Good" at bounding box center [222, 280] width 41 height 14
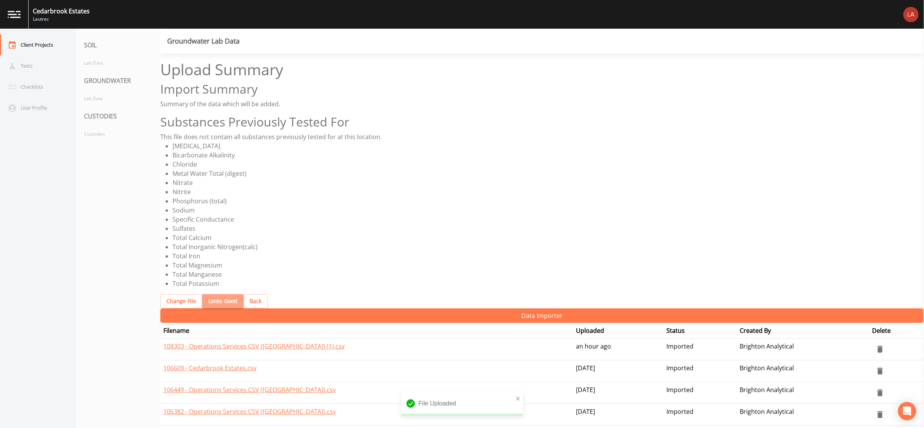
click at [215, 294] on button "Looks Good" at bounding box center [222, 301] width 41 height 14
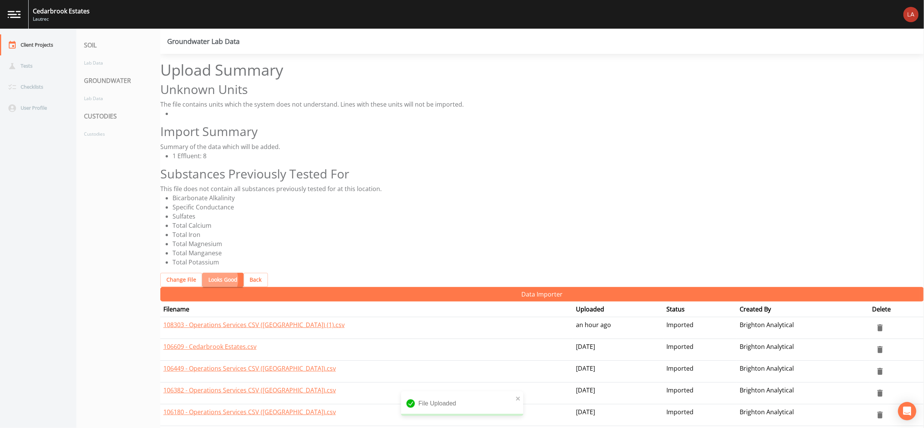
click at [204, 273] on button "Looks Good" at bounding box center [222, 280] width 41 height 14
click at [206, 273] on button "Looks Good" at bounding box center [222, 280] width 41 height 14
click at [216, 273] on button "Looks Good" at bounding box center [222, 280] width 41 height 14
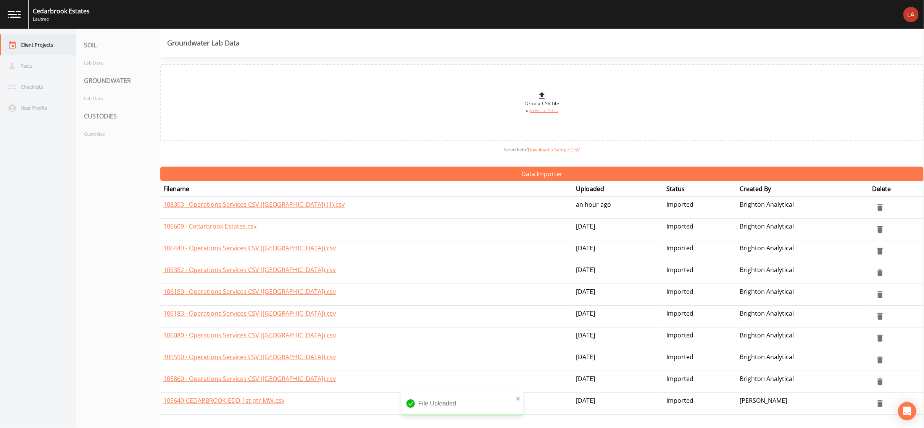
click at [45, 45] on div "Client Projects" at bounding box center [34, 44] width 69 height 21
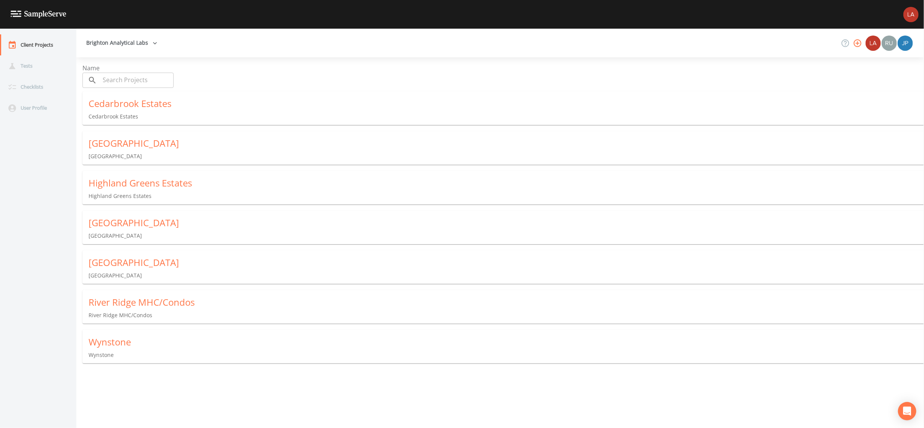
click at [132, 143] on div "Clarkston Lakes" at bounding box center [507, 143] width 836 height 12
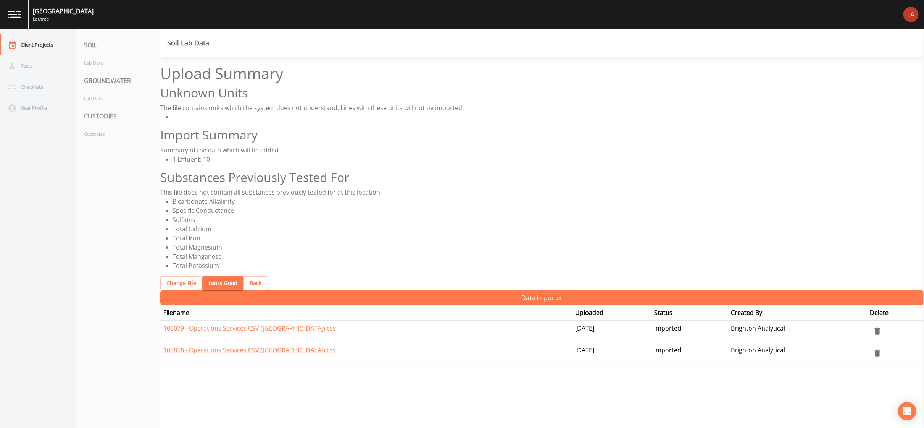
click at [244, 276] on button "Back" at bounding box center [256, 283] width 24 height 14
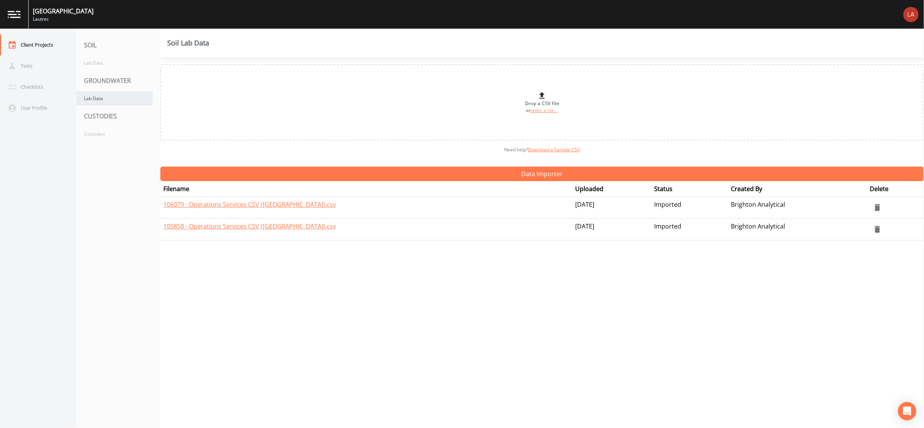
click at [109, 97] on div "Lab Data" at bounding box center [114, 98] width 76 height 14
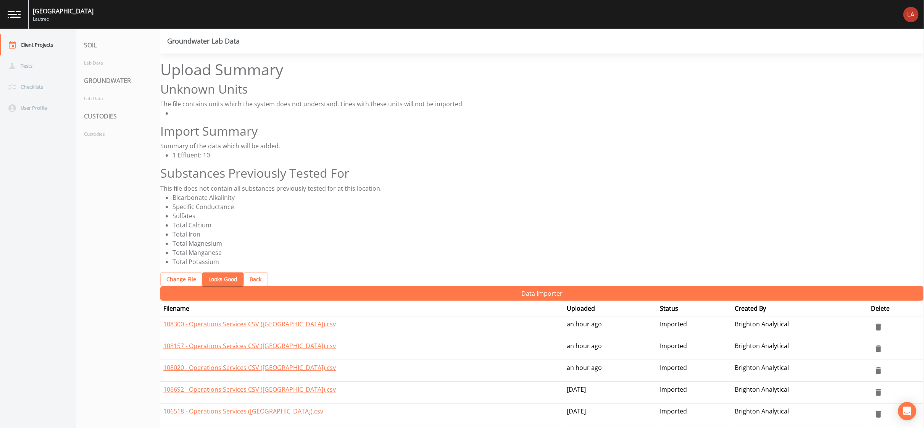
click at [206, 272] on button "Looks Good" at bounding box center [222, 279] width 41 height 14
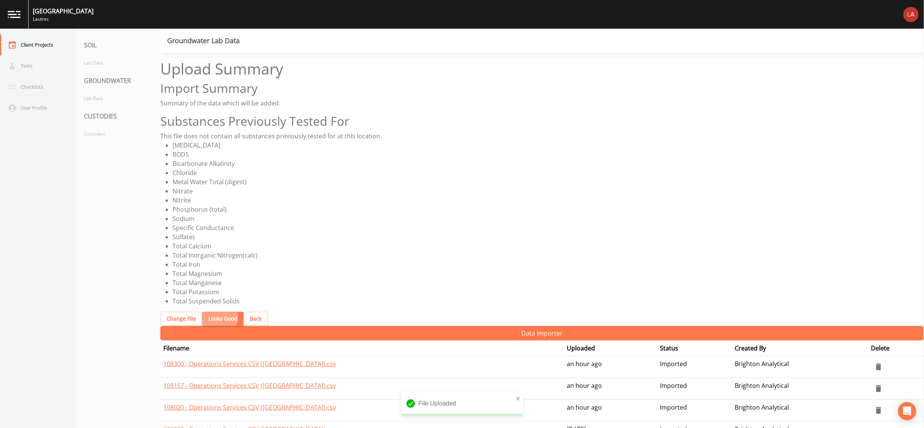
click at [207, 312] on button "Looks Good" at bounding box center [222, 319] width 41 height 14
click at [217, 312] on button "Looks Good" at bounding box center [222, 319] width 41 height 14
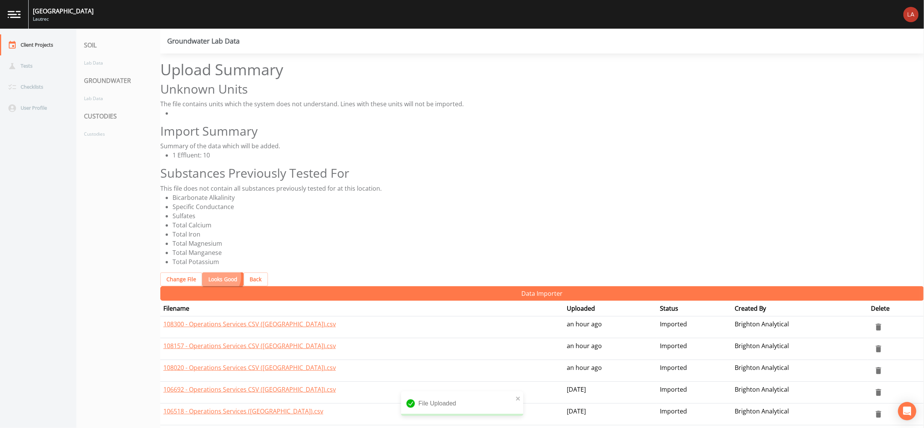
click at [213, 272] on button "Looks Good" at bounding box center [222, 279] width 41 height 14
click at [213, 221] on div "Upload Summary Unknown Units The file contains units which the system does not …" at bounding box center [542, 173] width 764 height 226
click at [217, 272] on button "Looks Good" at bounding box center [222, 279] width 41 height 14
click at [205, 272] on button "Looks Good" at bounding box center [222, 279] width 41 height 14
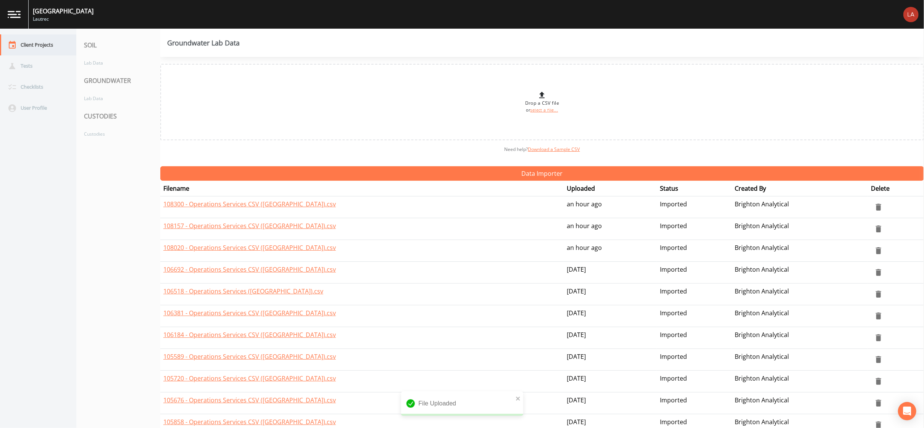
click at [50, 47] on div "Client Projects" at bounding box center [34, 44] width 69 height 21
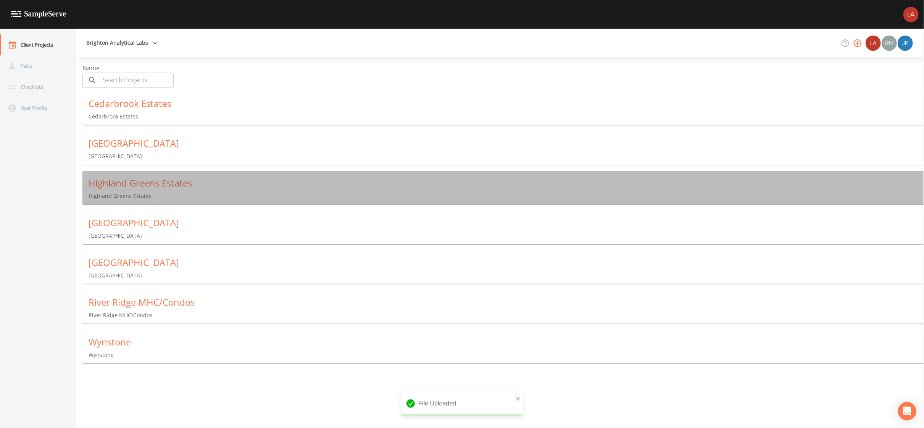
click at [124, 183] on div "Highland Greens Estates" at bounding box center [507, 183] width 836 height 12
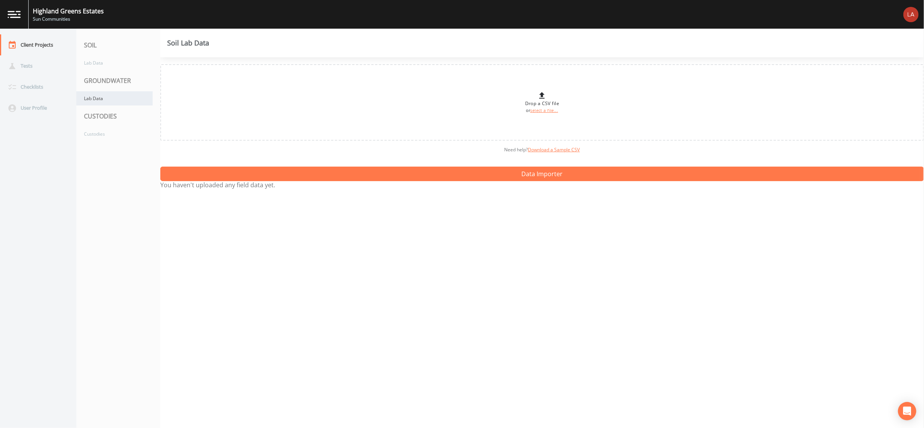
click at [101, 95] on div "Lab Data" at bounding box center [114, 98] width 76 height 14
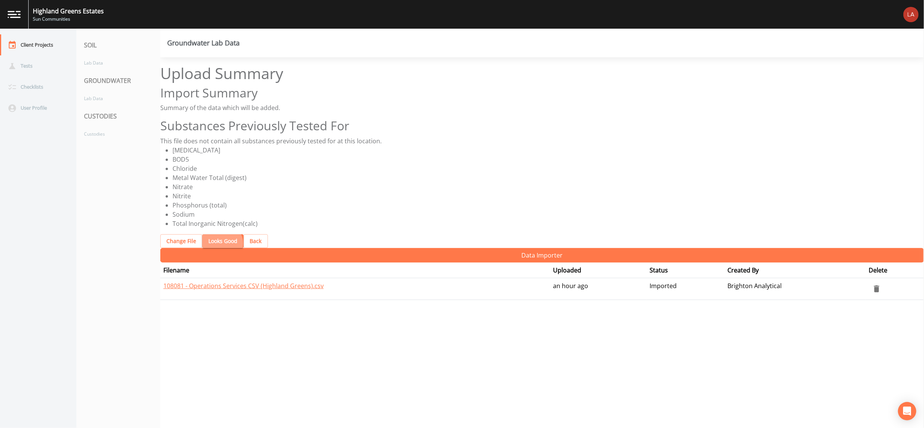
click at [213, 234] on button "Looks Good" at bounding box center [222, 241] width 41 height 14
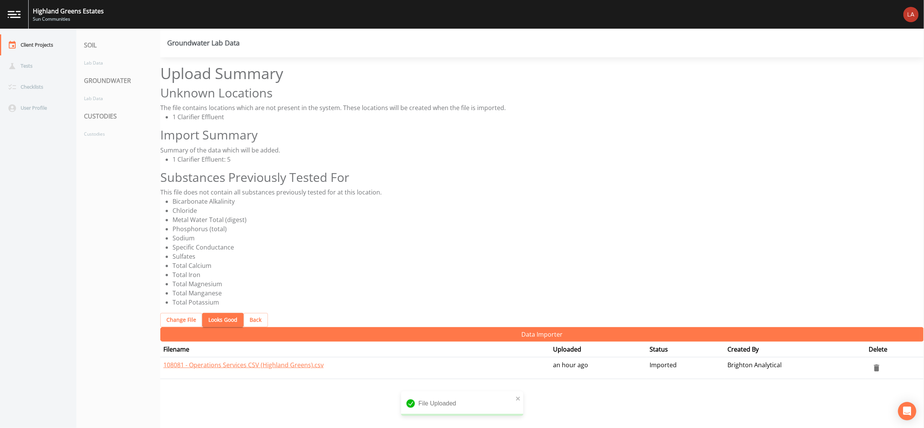
click at [218, 313] on button "Looks Good" at bounding box center [222, 320] width 41 height 14
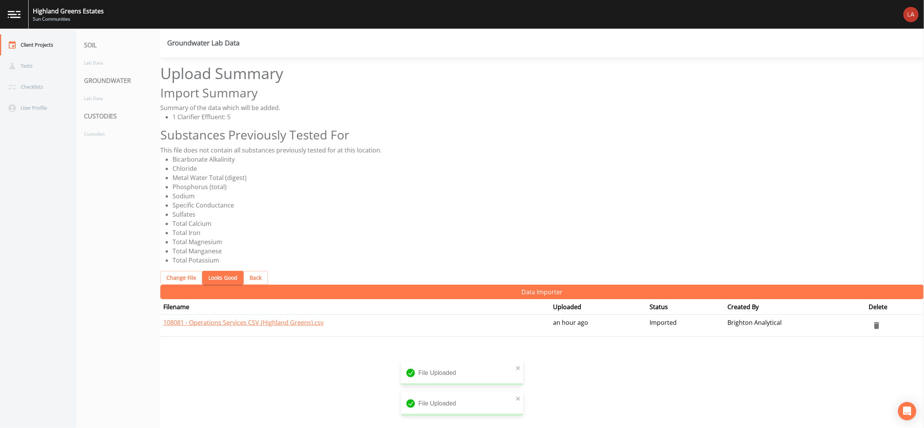
click at [213, 271] on button "Looks Good" at bounding box center [222, 278] width 41 height 14
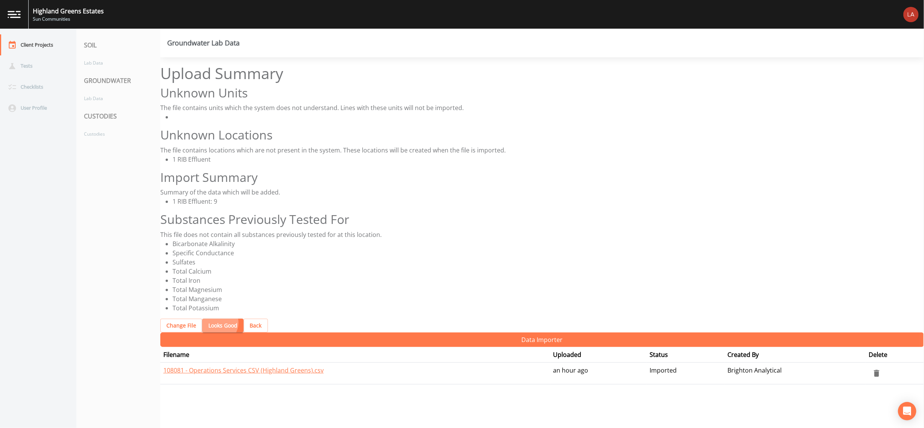
click at [209, 318] on button "Looks Good" at bounding box center [222, 325] width 41 height 14
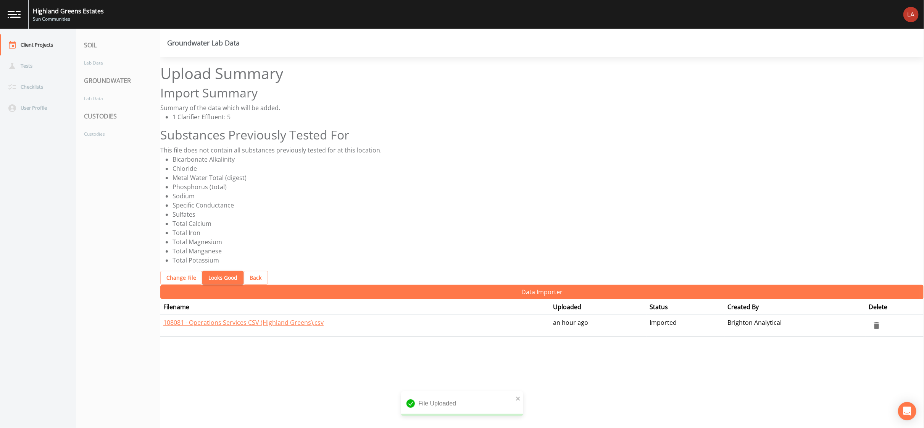
click at [213, 271] on button "Looks Good" at bounding box center [222, 278] width 41 height 14
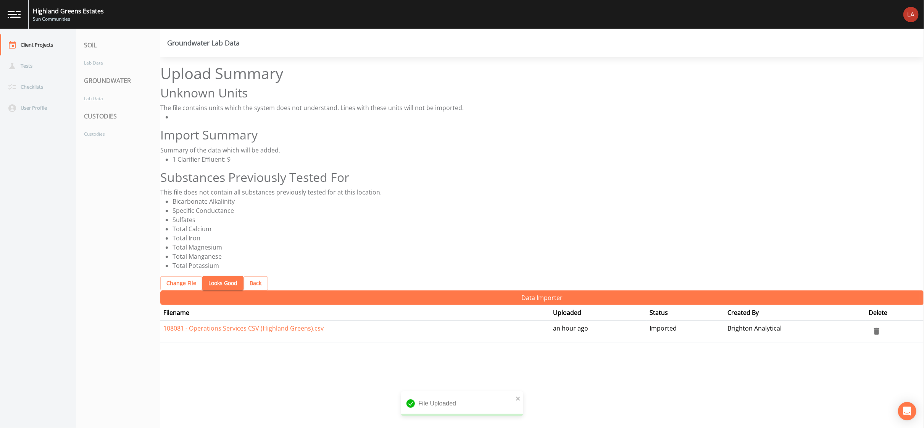
click at [217, 276] on button "Looks Good" at bounding box center [222, 283] width 41 height 14
